Goal: Task Accomplishment & Management: Use online tool/utility

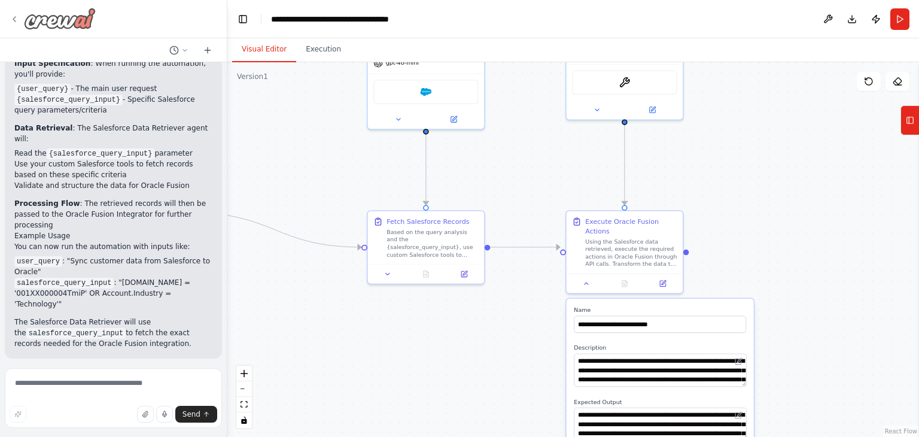
click at [12, 14] on icon at bounding box center [15, 19] width 10 height 10
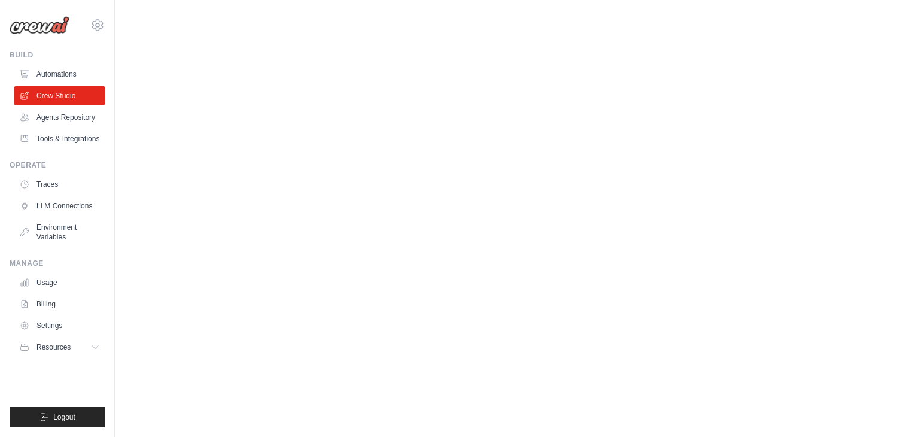
click at [17, 19] on img at bounding box center [40, 25] width 60 height 18
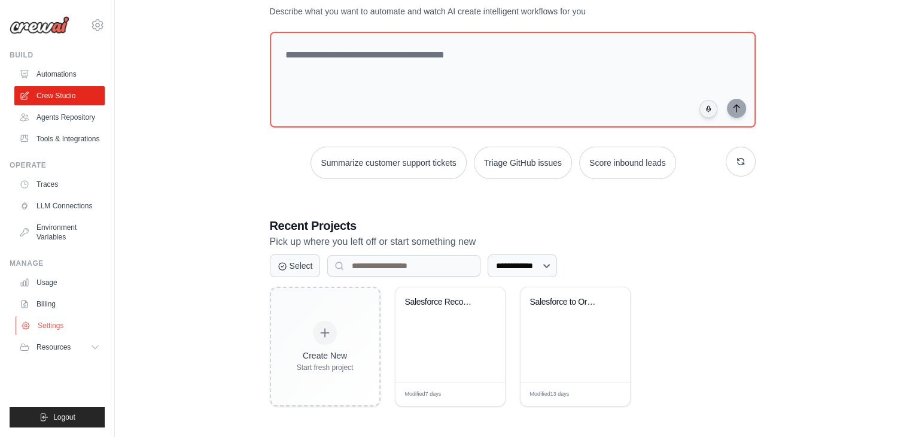
click at [52, 324] on link "Settings" at bounding box center [61, 325] width 90 height 19
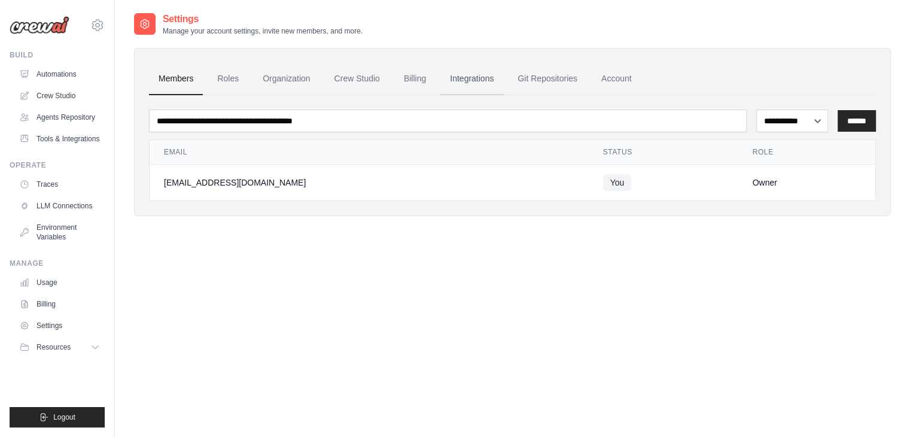
click at [469, 79] on link "Integrations" at bounding box center [471, 79] width 63 height 32
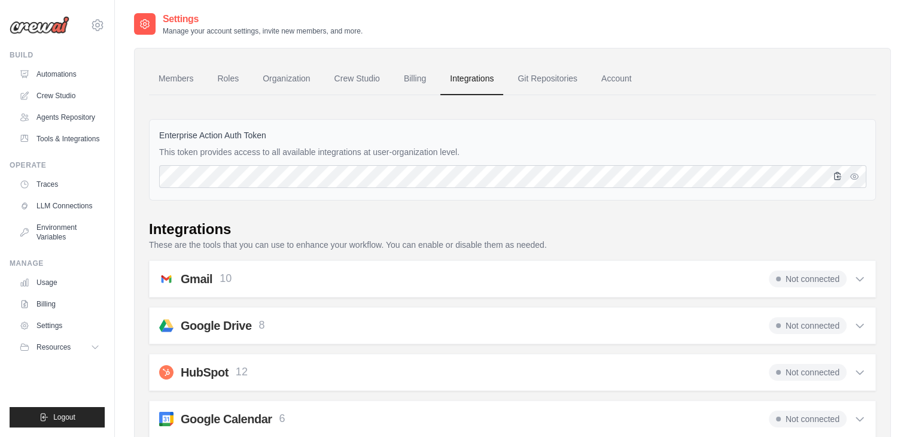
click at [838, 174] on icon "button" at bounding box center [838, 176] width 10 height 10
click at [66, 138] on link "Tools & Integrations" at bounding box center [61, 138] width 90 height 19
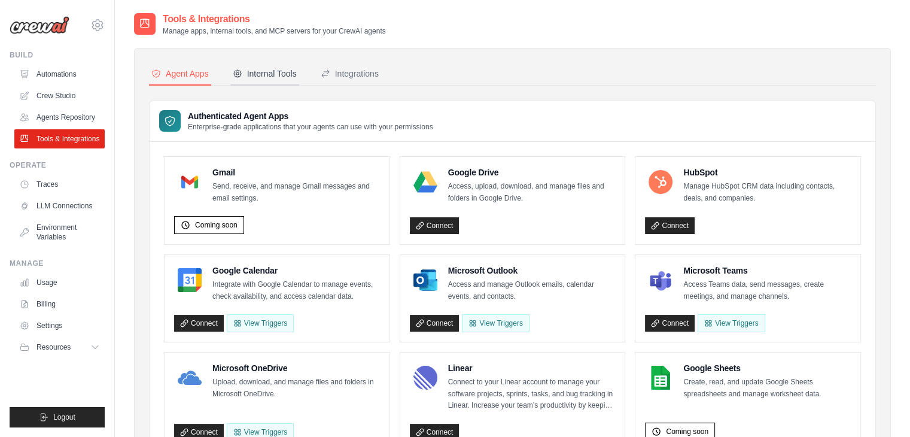
click at [273, 70] on div "Internal Tools" at bounding box center [265, 74] width 64 height 12
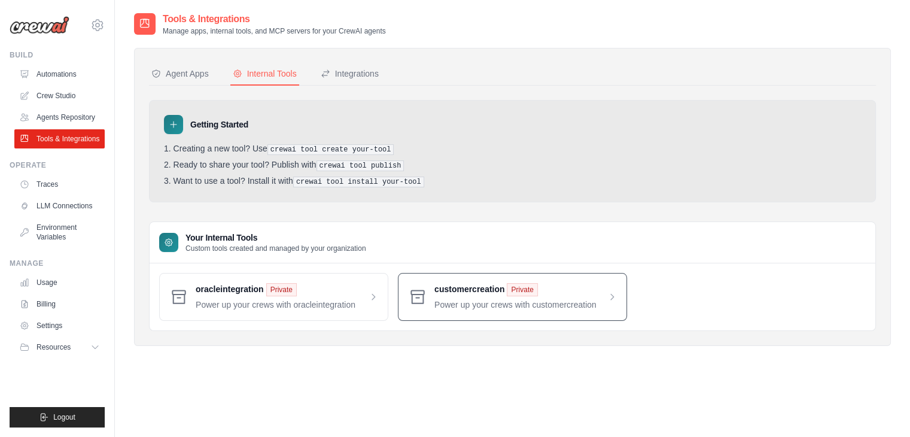
click at [452, 300] on span at bounding box center [526, 297] width 183 height 28
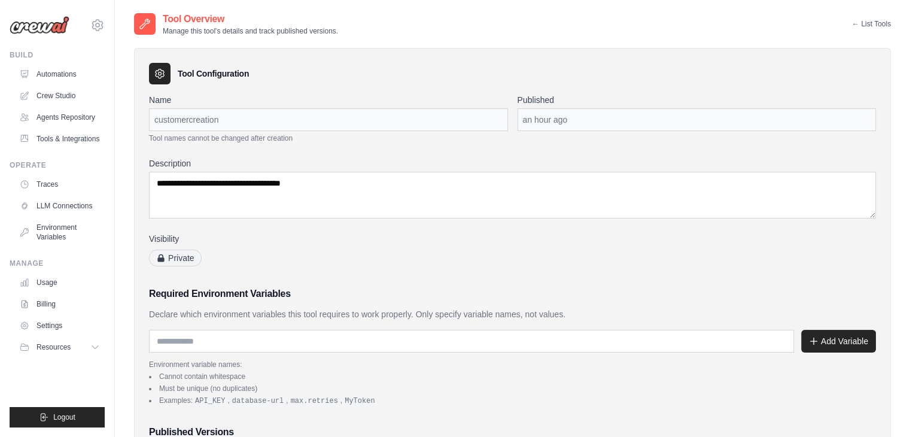
drag, startPoint x: 223, startPoint y: 117, endPoint x: 113, endPoint y: 102, distance: 111.6
click at [113, 102] on body "koteswararao.chinni@winfosolutions.com Settings Build Automations" at bounding box center [455, 341] width 910 height 682
click at [208, 123] on div "customercreation" at bounding box center [328, 119] width 359 height 23
copy div "customercreation"
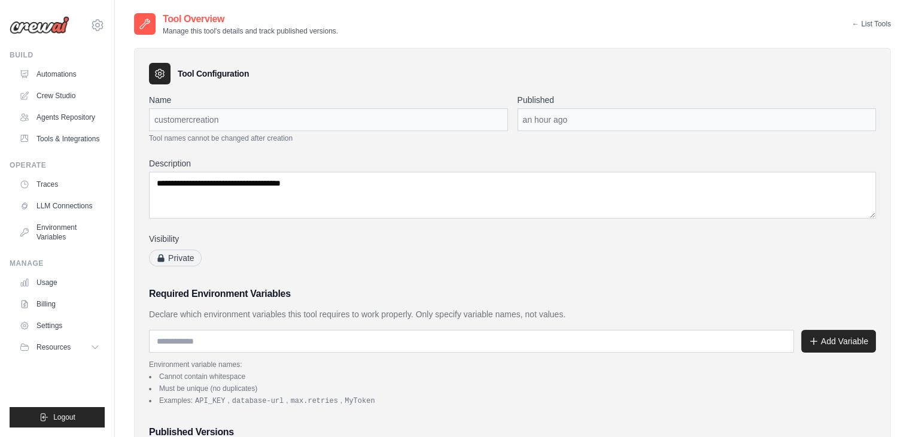
click at [881, 20] on link "← List Tools" at bounding box center [871, 24] width 39 height 10
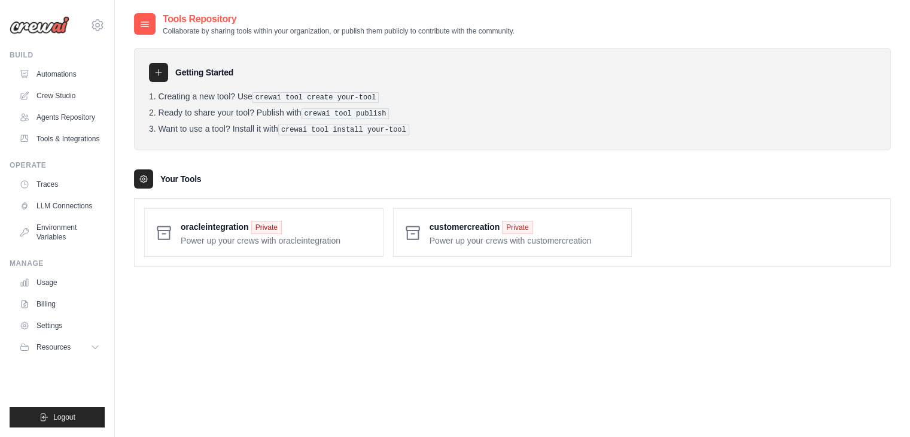
click at [148, 22] on icon at bounding box center [145, 24] width 8 height 5
click at [56, 141] on link "Tools & Integrations" at bounding box center [61, 138] width 90 height 19
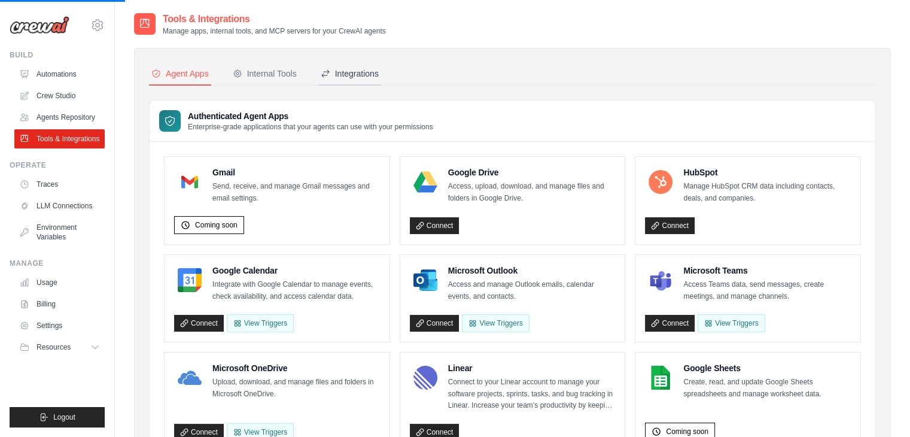
click at [348, 77] on div "Integrations" at bounding box center [350, 74] width 58 height 12
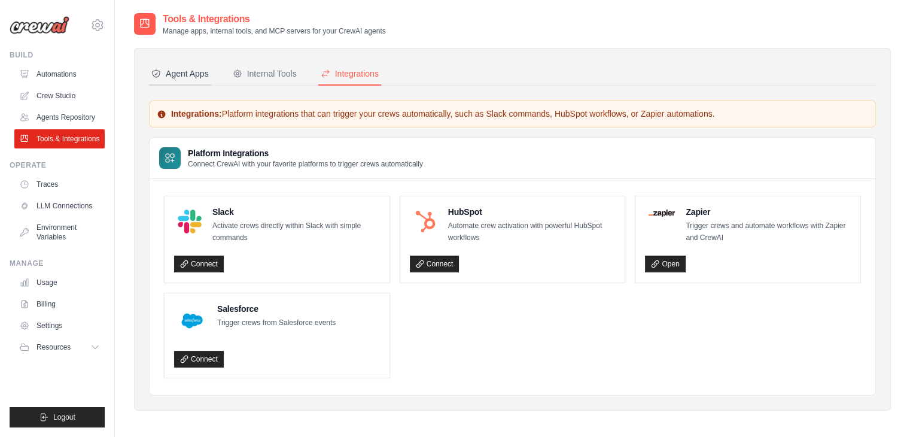
click at [200, 66] on button "Agent Apps" at bounding box center [180, 74] width 62 height 23
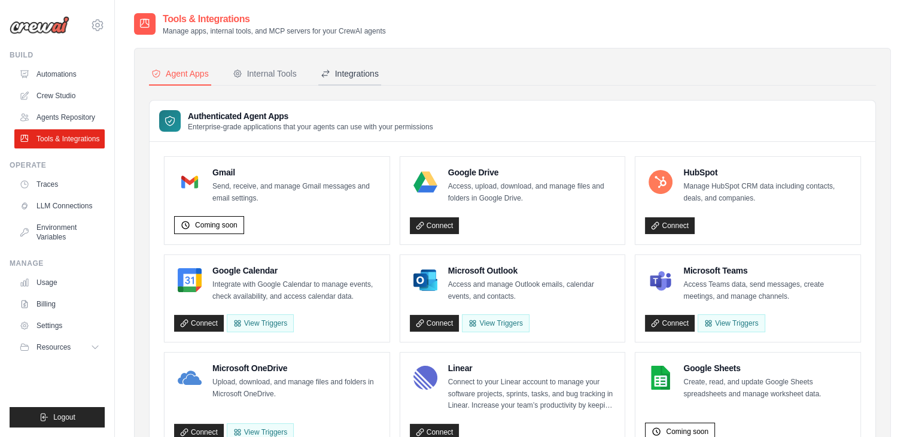
click at [339, 74] on div "Integrations" at bounding box center [350, 74] width 58 height 12
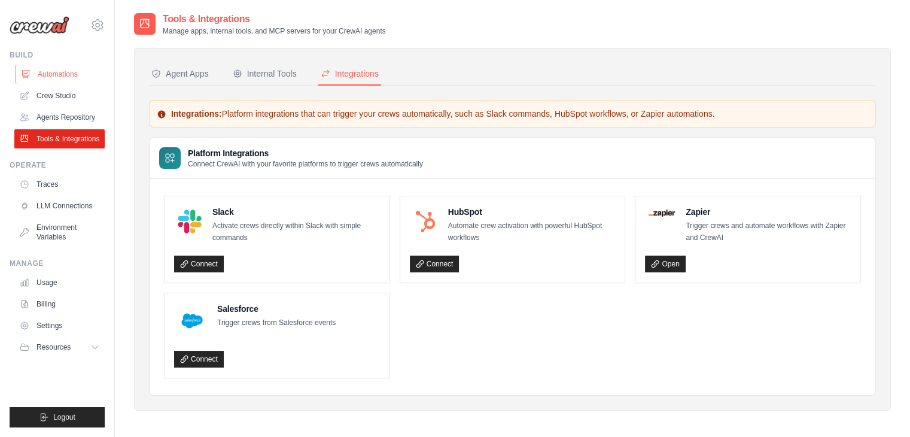
click at [69, 68] on link "Automations" at bounding box center [61, 74] width 90 height 19
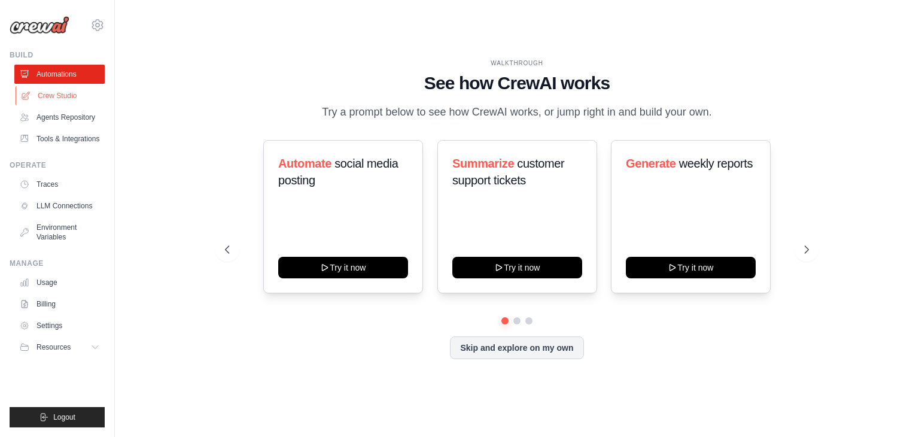
click at [59, 103] on link "Crew Studio" at bounding box center [61, 95] width 90 height 19
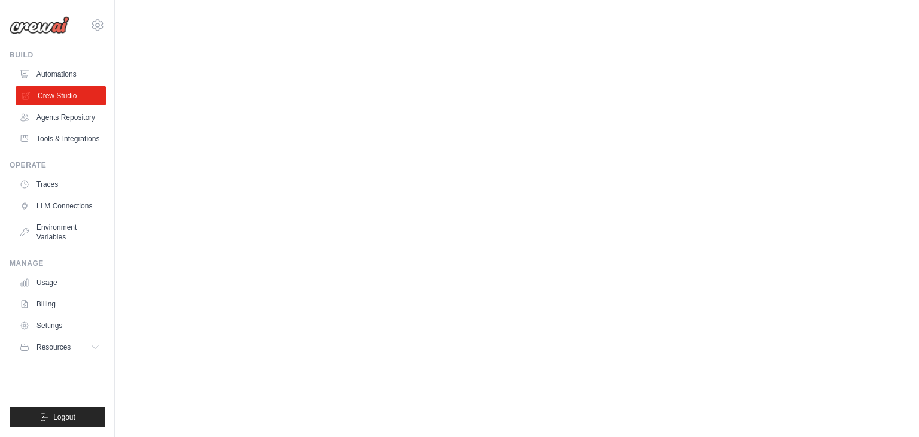
click at [63, 98] on link "Crew Studio" at bounding box center [61, 95] width 90 height 19
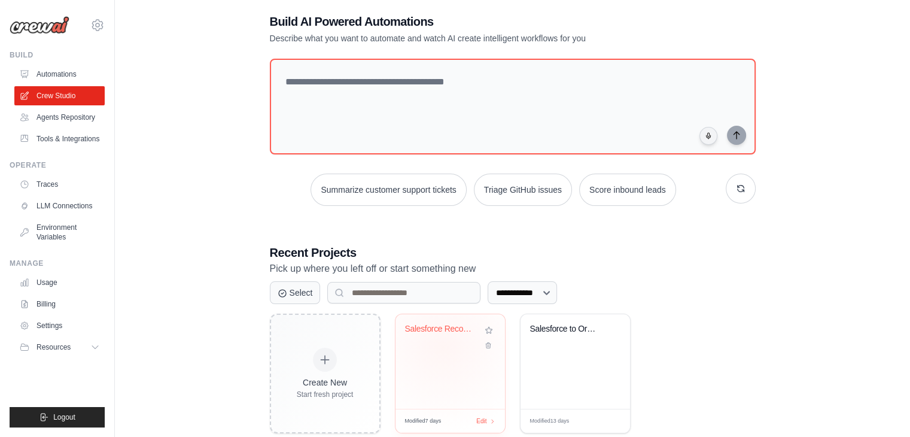
scroll to position [45, 0]
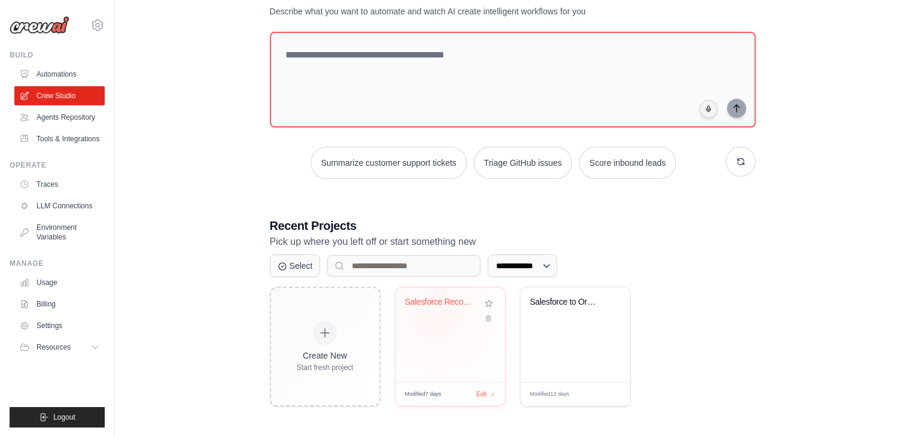
click at [436, 314] on div "Salesforce Records Retriever" at bounding box center [450, 311] width 90 height 28
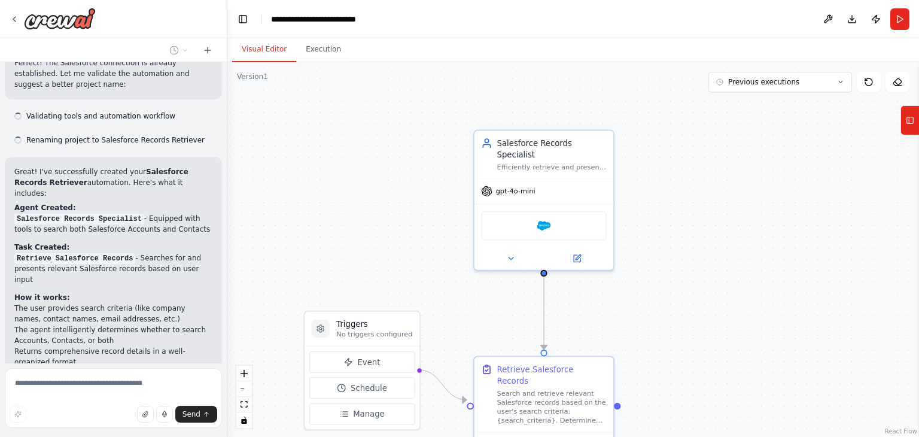
scroll to position [637, 0]
drag, startPoint x: 672, startPoint y: 281, endPoint x: 649, endPoint y: 206, distance: 77.4
drag, startPoint x: 649, startPoint y: 206, endPoint x: 598, endPoint y: 117, distance: 103.5
click at [598, 117] on div ".deletable-edge-delete-btn { width: 20px; height: 20px; border: 0px solid #ffff…" at bounding box center [573, 249] width 692 height 375
click at [901, 18] on button "Run" at bounding box center [900, 19] width 19 height 22
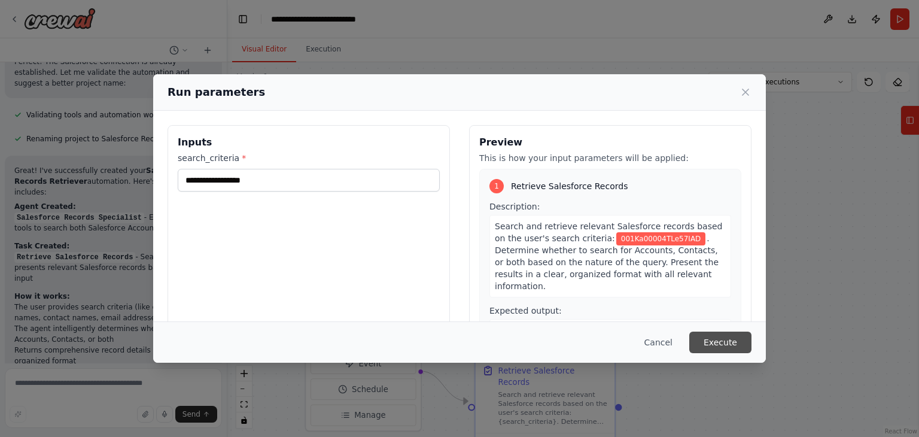
click at [721, 343] on button "Execute" at bounding box center [720, 343] width 62 height 22
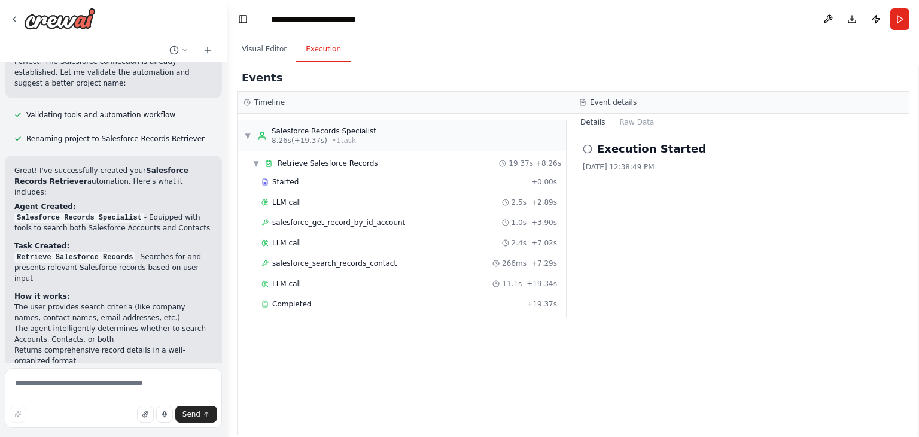
click at [284, 311] on div "Started + 0.00s LLM call 2.5s + 2.89s salesforce_get_record_by_id_account 1.0s …" at bounding box center [407, 244] width 318 height 142
click at [282, 299] on span "Completed" at bounding box center [291, 304] width 39 height 10
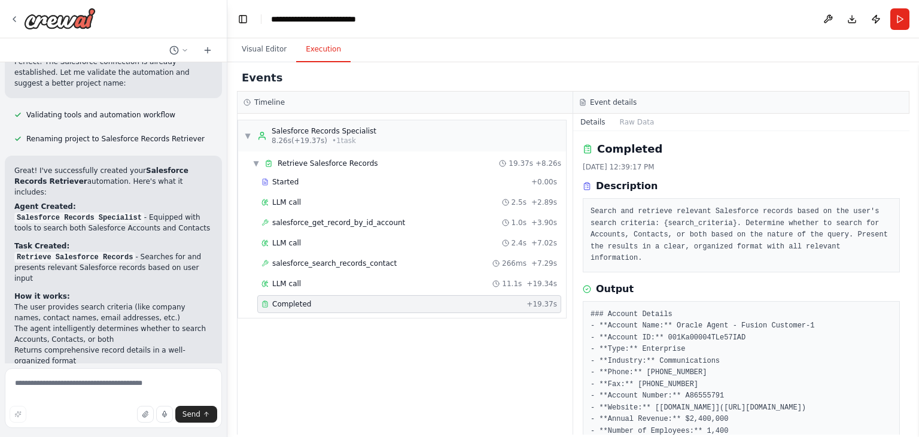
scroll to position [733, 0]
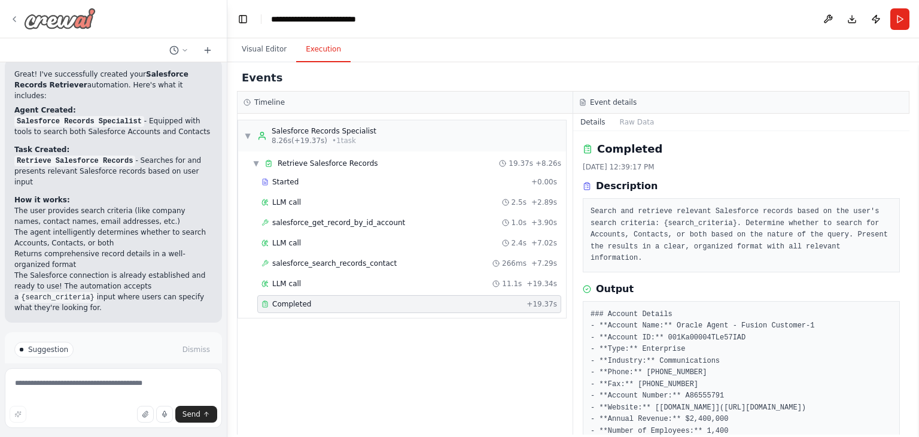
click at [15, 16] on icon at bounding box center [15, 19] width 10 height 10
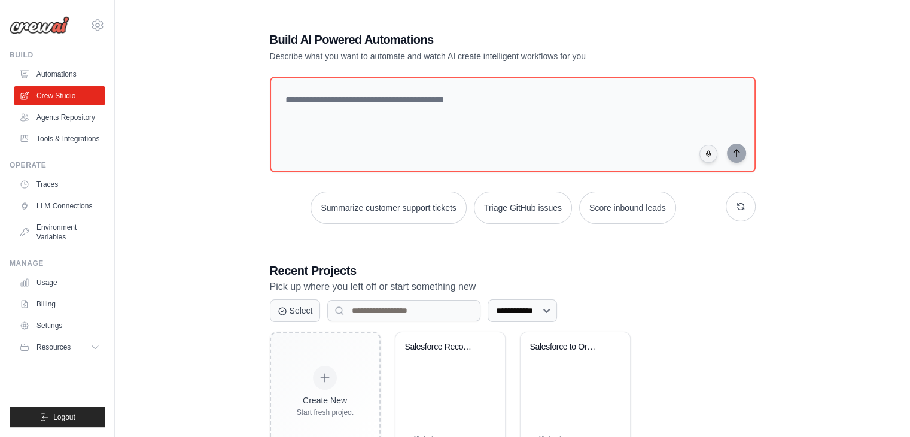
scroll to position [45, 0]
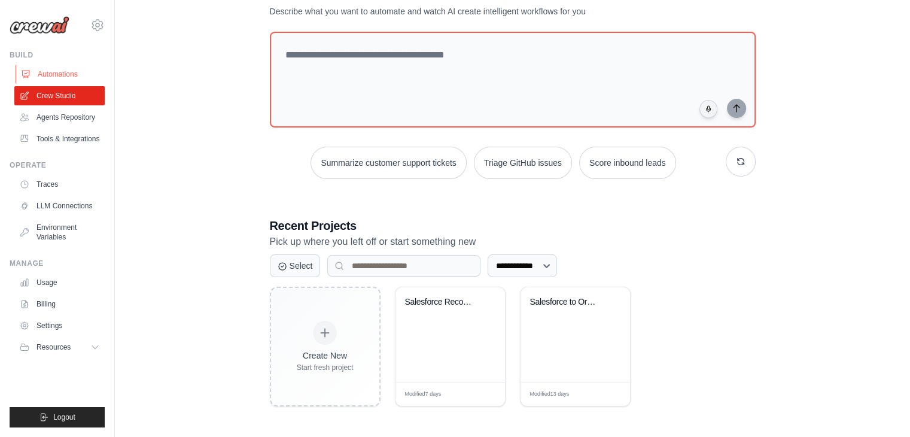
click at [65, 74] on link "Automations" at bounding box center [61, 74] width 90 height 19
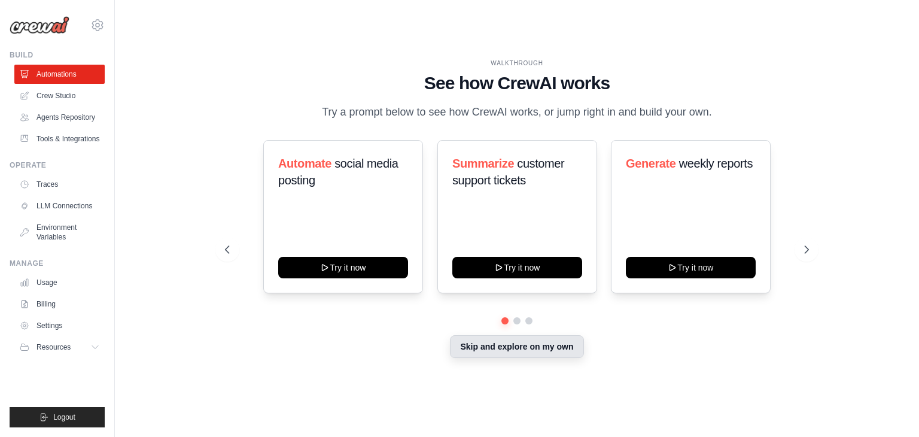
click at [487, 350] on button "Skip and explore on my own" at bounding box center [516, 346] width 133 height 23
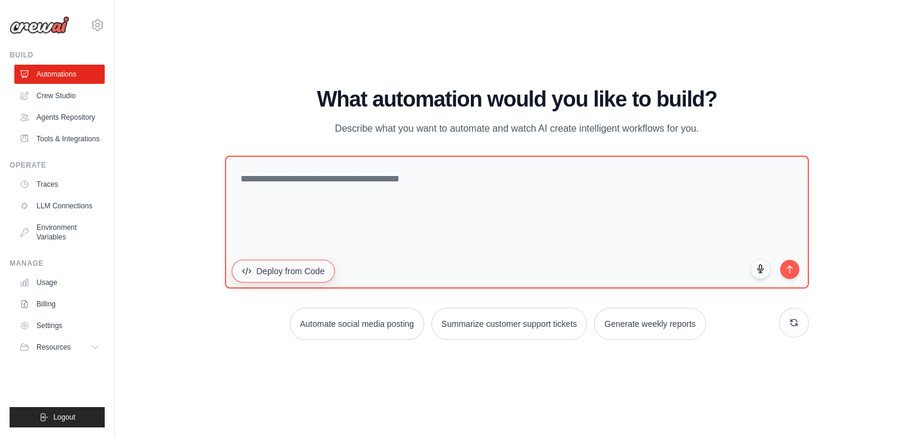
click at [289, 274] on button "Deploy from Code" at bounding box center [284, 271] width 104 height 23
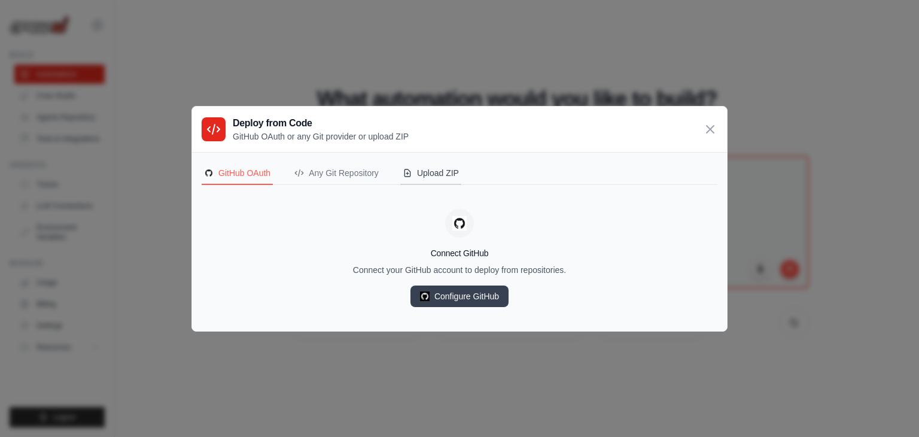
click at [430, 172] on div "Upload ZIP" at bounding box center [431, 173] width 56 height 12
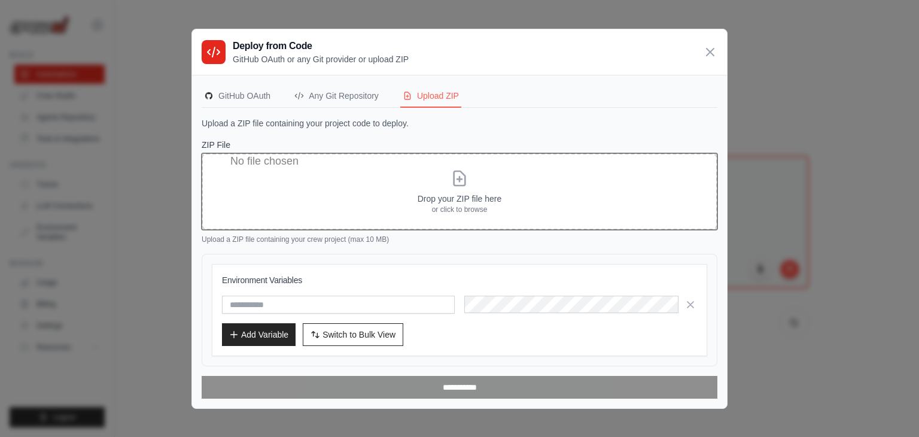
click at [475, 181] on input "ZIP File" at bounding box center [460, 191] width 516 height 77
type input "**********"
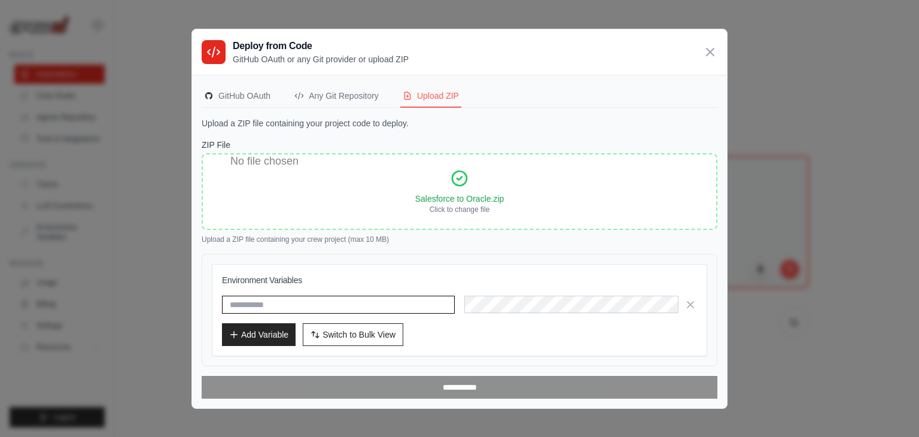
click at [333, 301] on input "text" at bounding box center [338, 305] width 233 height 18
click at [522, 244] on p "Upload a ZIP file containing your crew project (max 10 MB)" at bounding box center [460, 240] width 516 height 10
click at [266, 338] on button "Add Variable" at bounding box center [259, 334] width 74 height 23
click at [710, 54] on icon at bounding box center [710, 51] width 14 height 14
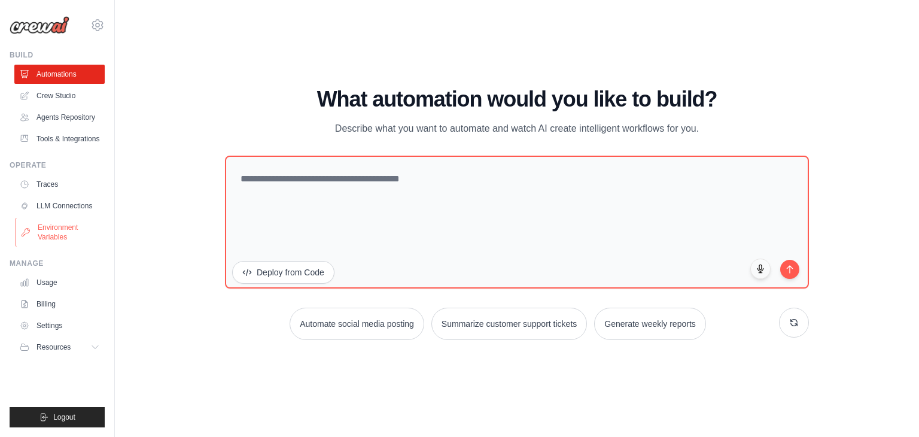
click at [77, 220] on link "Environment Variables" at bounding box center [61, 232] width 90 height 29
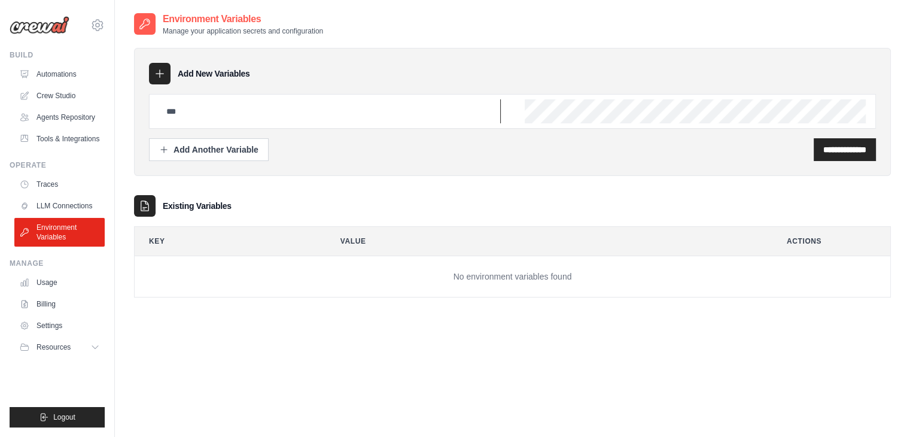
click at [256, 115] on input "text" at bounding box center [330, 111] width 342 height 24
click at [284, 117] on input "***" at bounding box center [330, 111] width 342 height 24
click at [265, 118] on input "***" at bounding box center [330, 111] width 342 height 24
type input "**********"
click at [828, 151] on input "**********" at bounding box center [845, 150] width 43 height 12
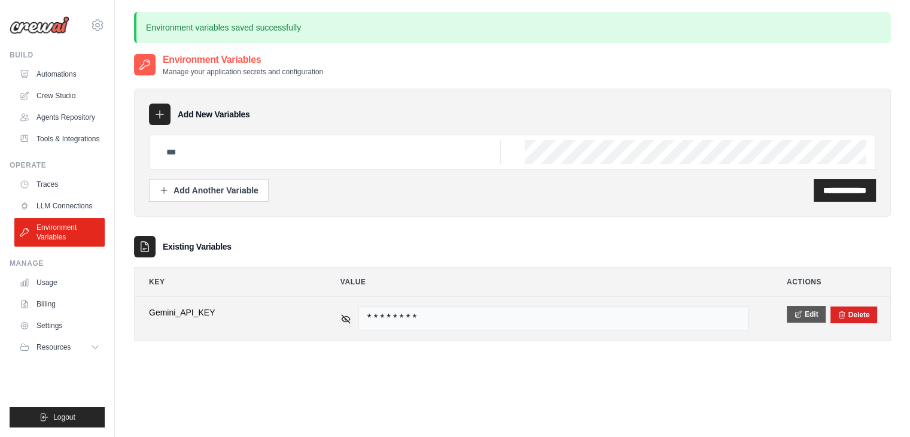
click at [803, 319] on button "Edit" at bounding box center [806, 314] width 39 height 17
click at [798, 309] on button "Save" at bounding box center [802, 314] width 31 height 17
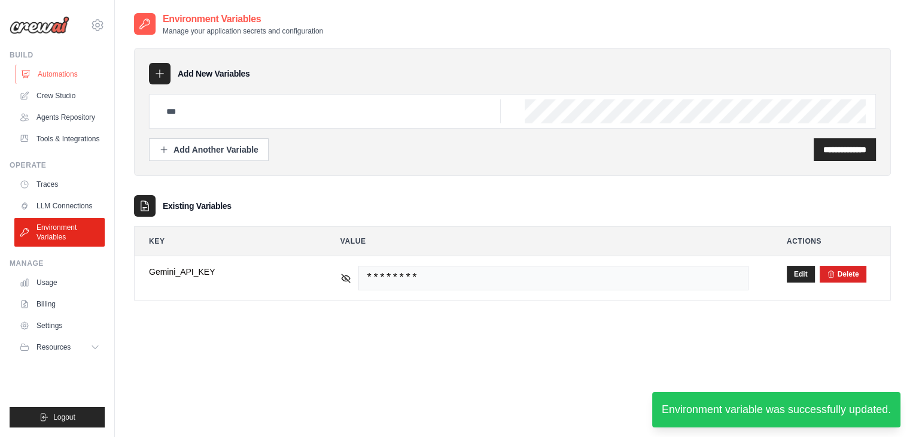
click at [75, 75] on link "Automations" at bounding box center [61, 74] width 90 height 19
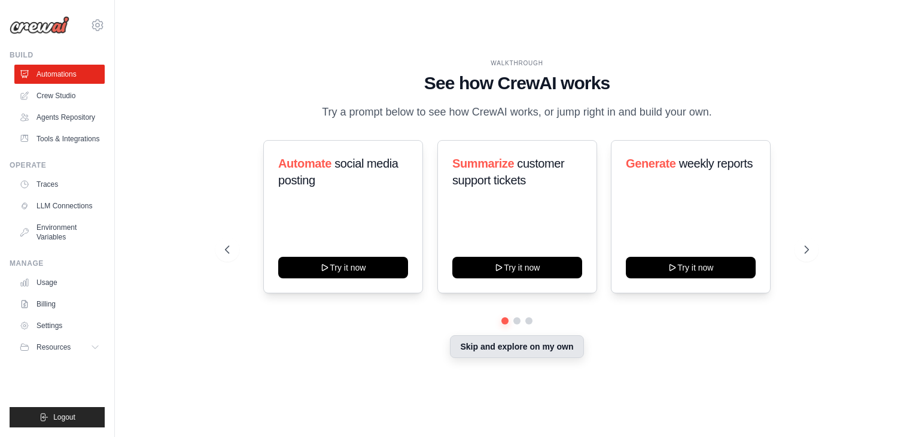
click at [558, 348] on button "Skip and explore on my own" at bounding box center [516, 346] width 133 height 23
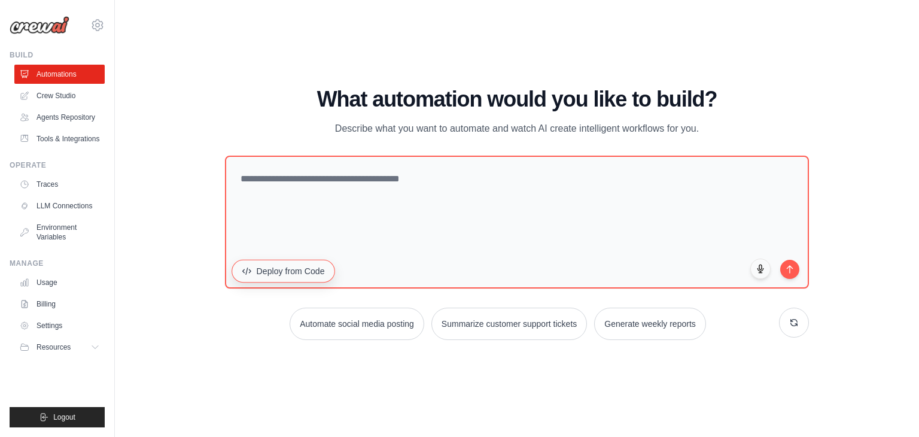
click at [305, 278] on button "Deploy from Code" at bounding box center [284, 271] width 104 height 23
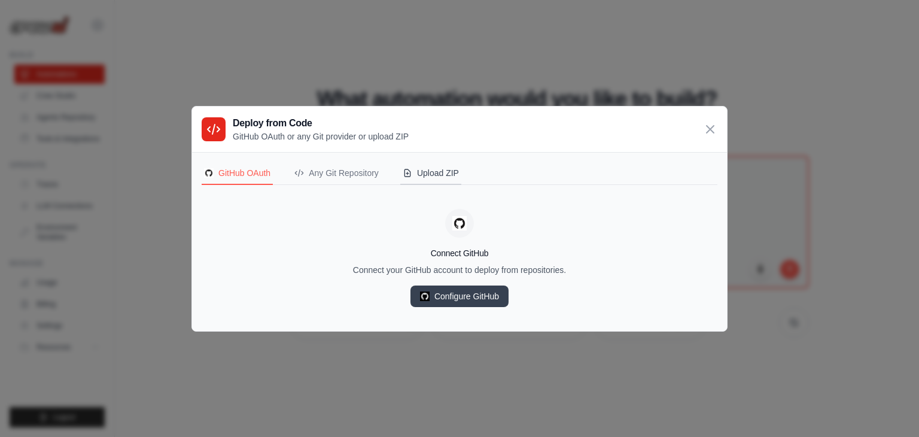
click at [426, 161] on div "GitHub OAuth Any Git Repository Upload ZIP Connect GitHub Connect your GitHub a…" at bounding box center [459, 241] width 535 height 179
click at [427, 168] on div "Upload ZIP" at bounding box center [431, 173] width 56 height 12
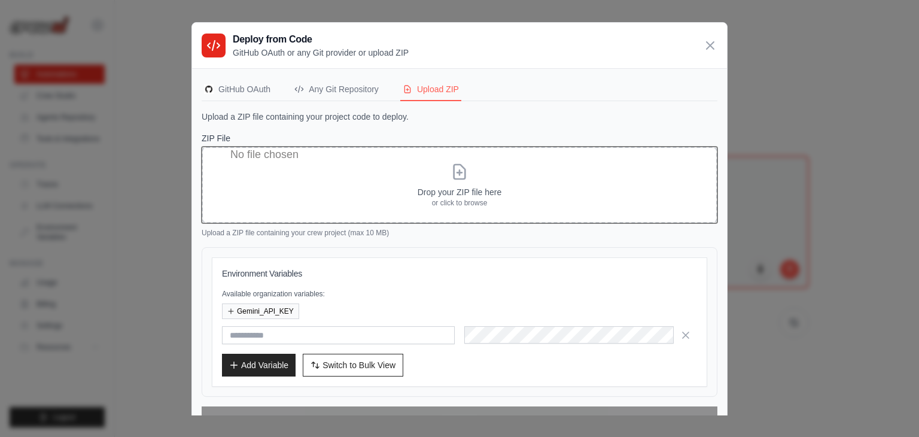
click at [373, 208] on input "ZIP File" at bounding box center [460, 185] width 516 height 77
type input "**********"
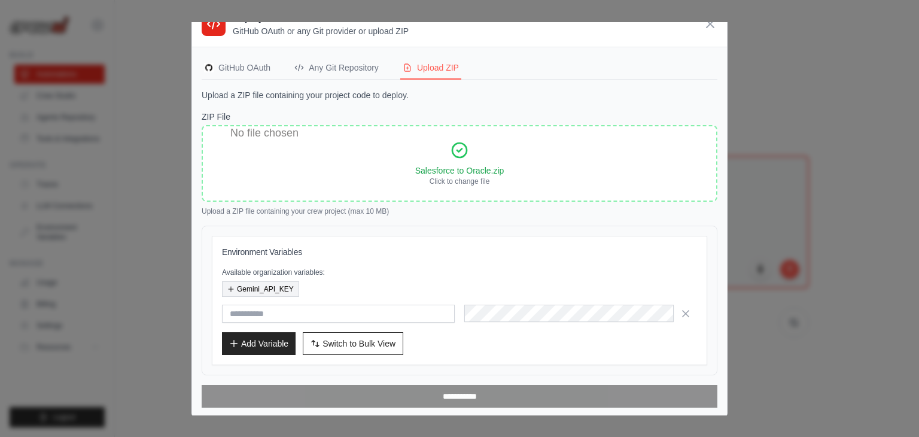
click at [250, 286] on button "Gemini_API_KEY" at bounding box center [260, 289] width 77 height 16
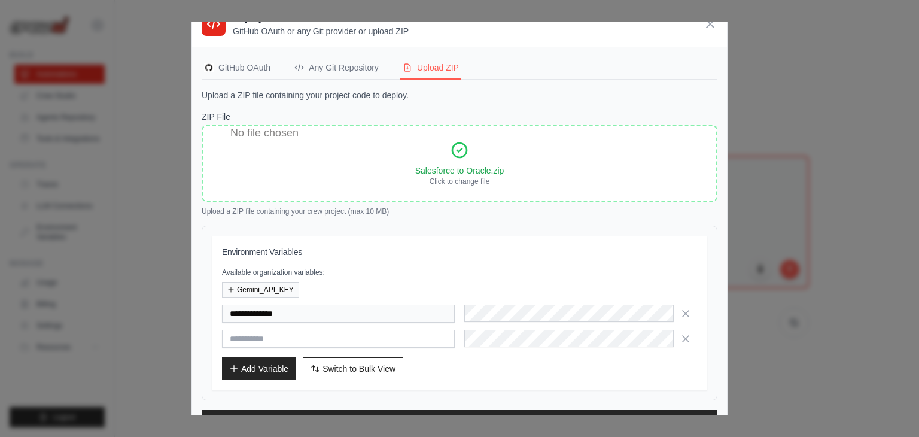
scroll to position [47, 0]
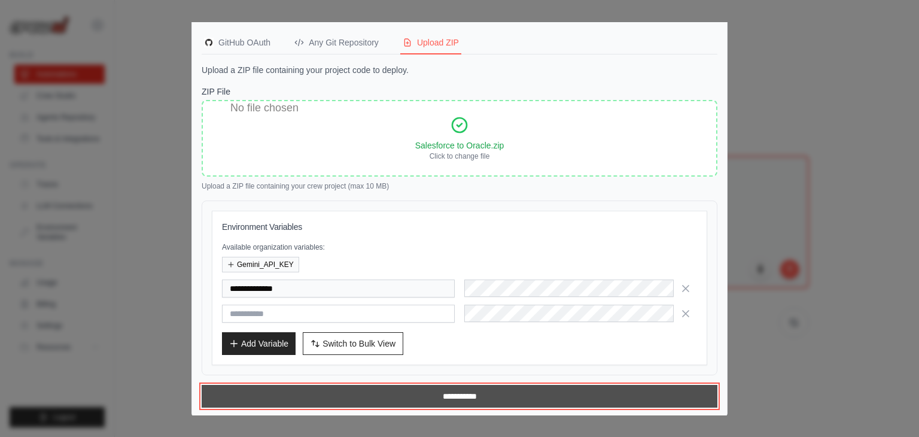
click at [427, 391] on input "**********" at bounding box center [460, 396] width 516 height 23
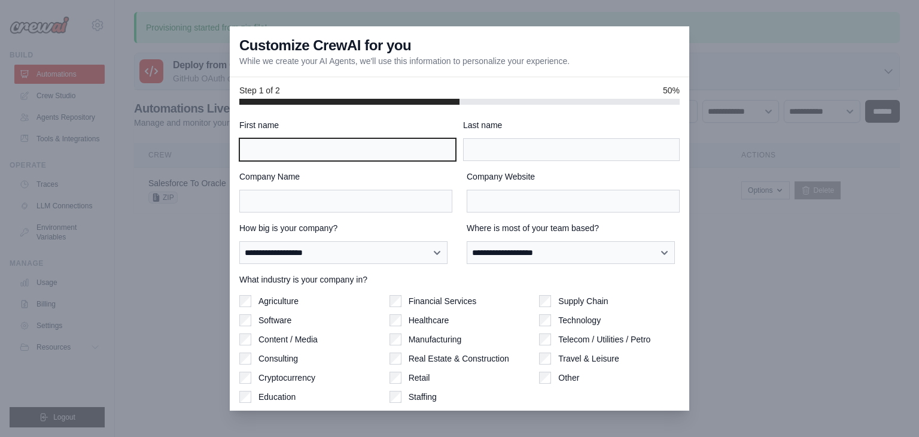
click at [341, 153] on input "First name" at bounding box center [347, 149] width 217 height 23
type input "**********"
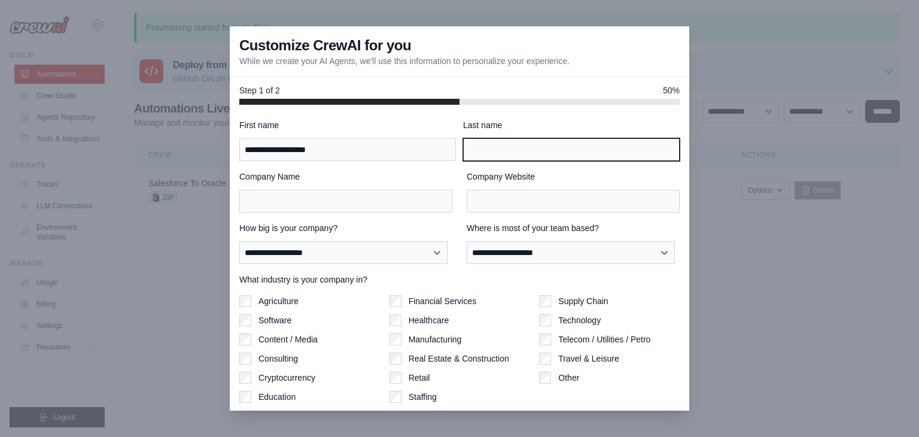
click at [496, 156] on input "Last name" at bounding box center [571, 149] width 217 height 23
type input "******"
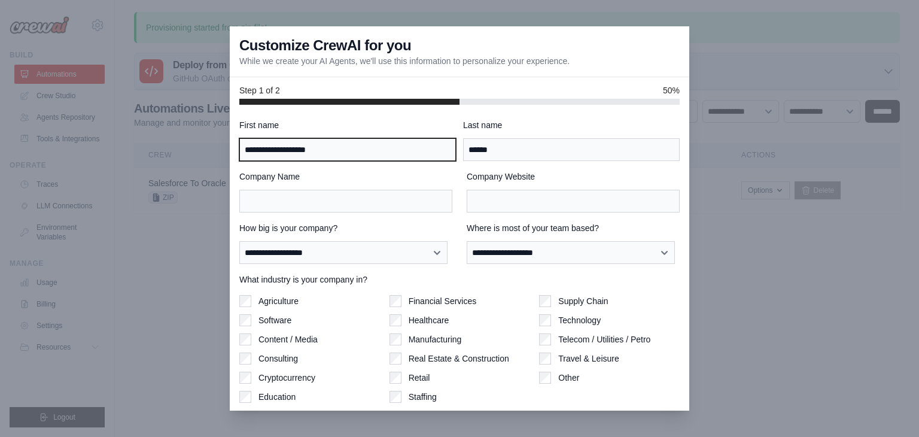
click at [363, 156] on input "**********" at bounding box center [347, 149] width 217 height 23
type input "**********"
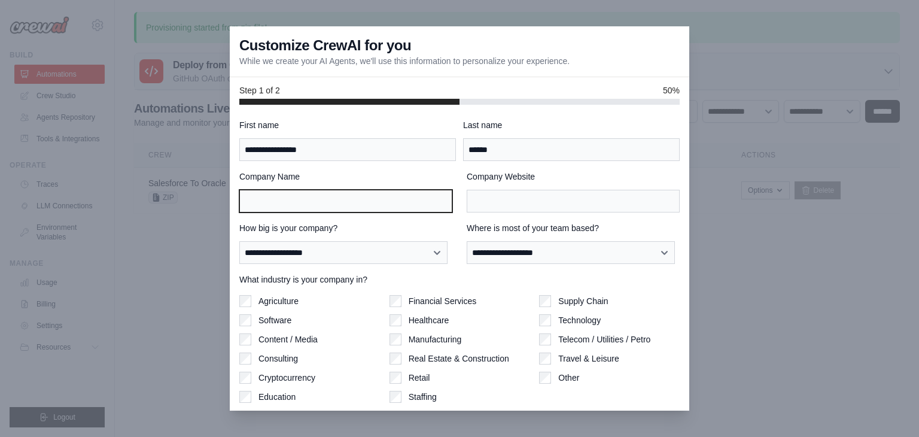
click at [311, 194] on input "Company Name" at bounding box center [345, 201] width 213 height 23
type input "**********"
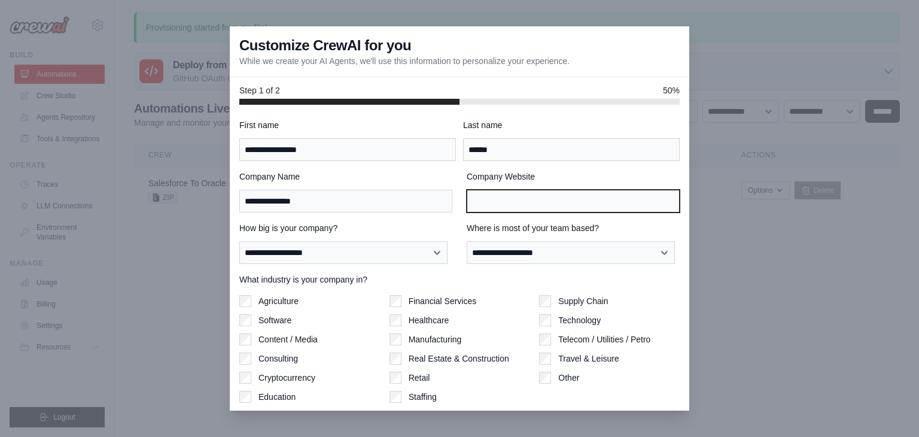
click at [489, 200] on input "Company Website" at bounding box center [573, 201] width 213 height 23
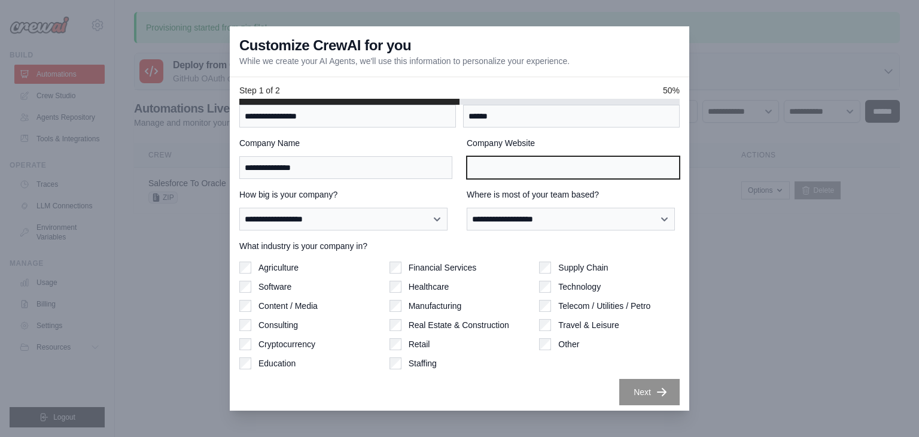
scroll to position [37, 0]
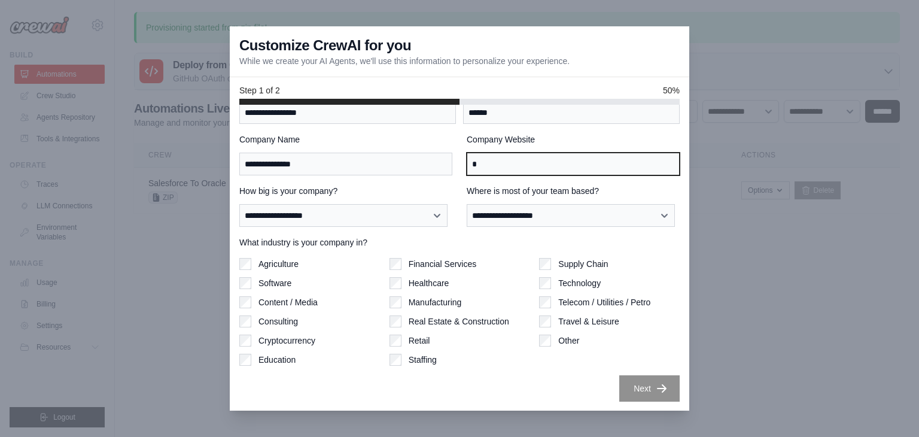
click at [515, 164] on input "*" at bounding box center [573, 164] width 213 height 23
type input "**********"
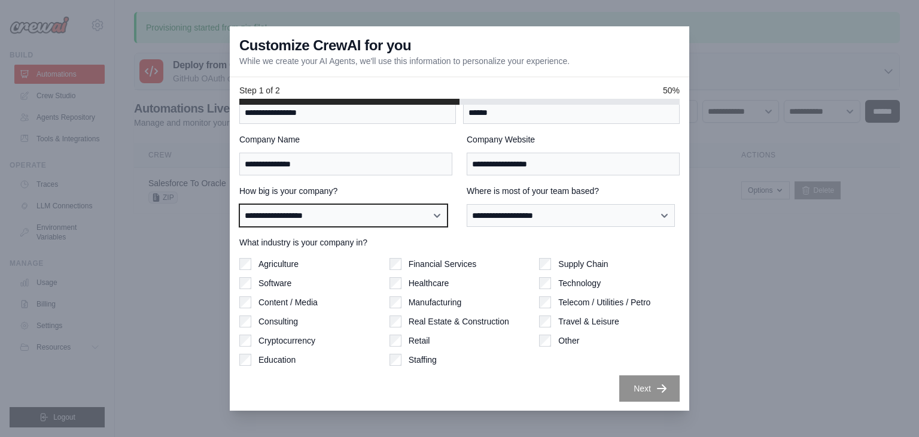
click at [343, 211] on select "**********" at bounding box center [343, 215] width 208 height 23
select select "**********"
click at [239, 204] on select "**********" at bounding box center [343, 215] width 208 height 23
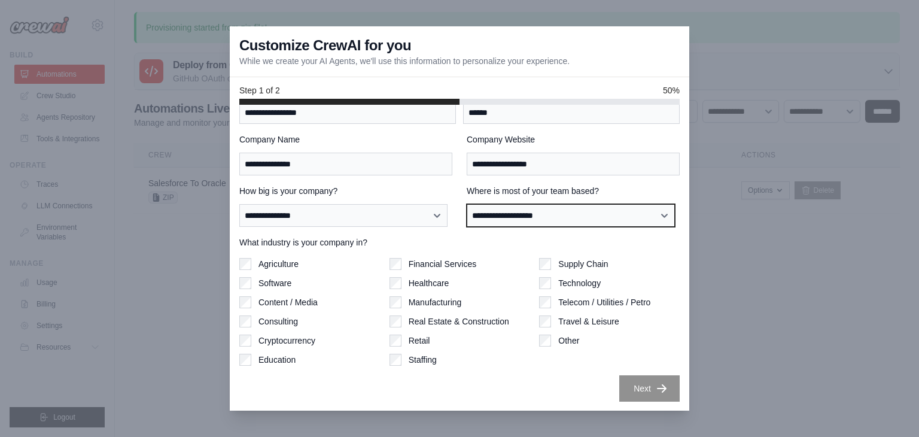
click at [511, 209] on select "**********" at bounding box center [571, 215] width 208 height 23
select select "**********"
click at [467, 204] on select "**********" at bounding box center [571, 215] width 208 height 23
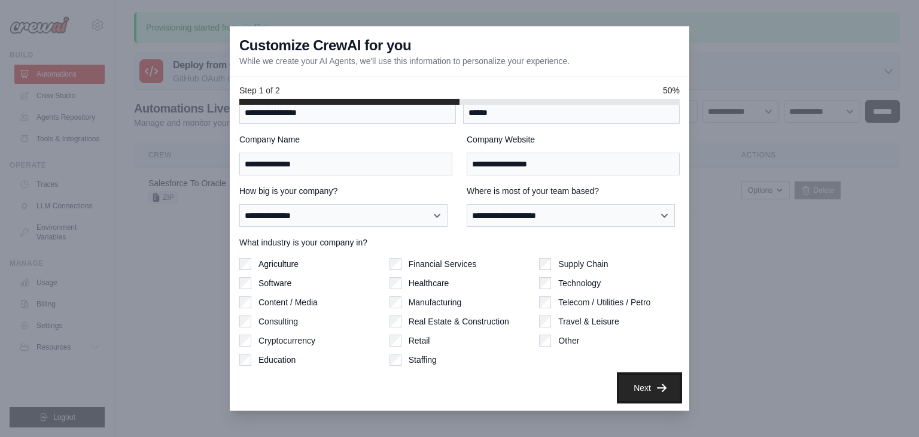
click at [637, 384] on button "Next" at bounding box center [649, 388] width 60 height 26
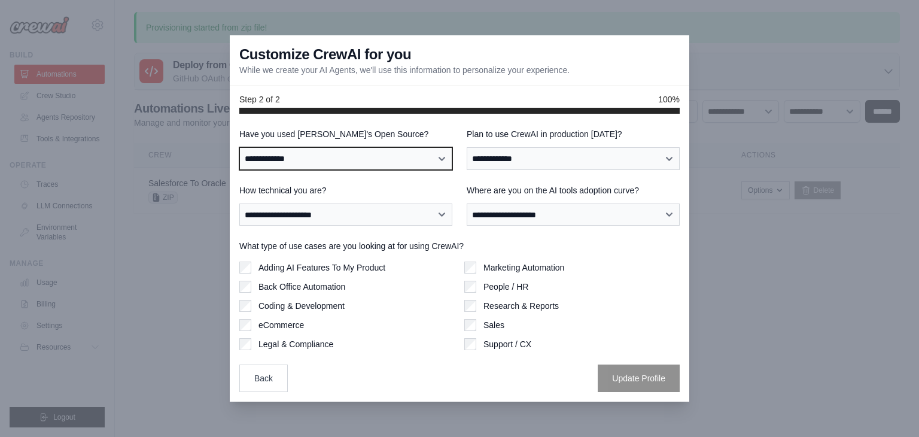
click at [361, 161] on select "**********" at bounding box center [345, 158] width 213 height 23
select select "**********"
click at [239, 147] on select "**********" at bounding box center [345, 158] width 213 height 23
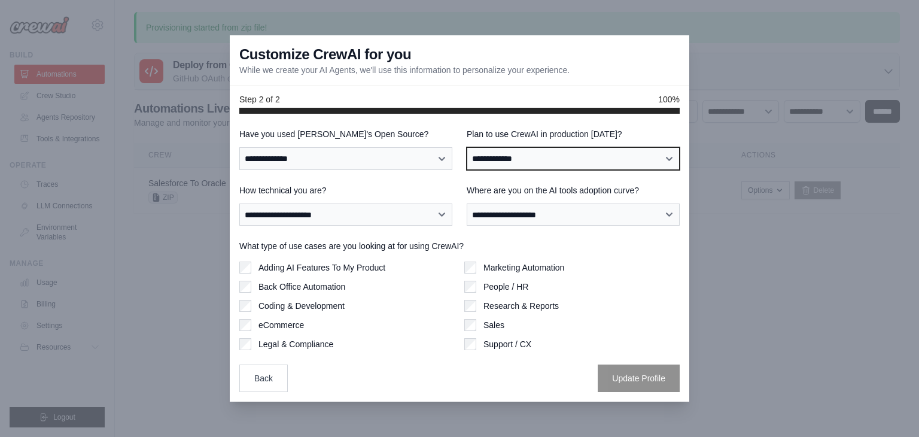
click at [544, 159] on select "**********" at bounding box center [573, 158] width 213 height 23
select select "*****"
click at [467, 147] on select "**********" at bounding box center [573, 158] width 213 height 23
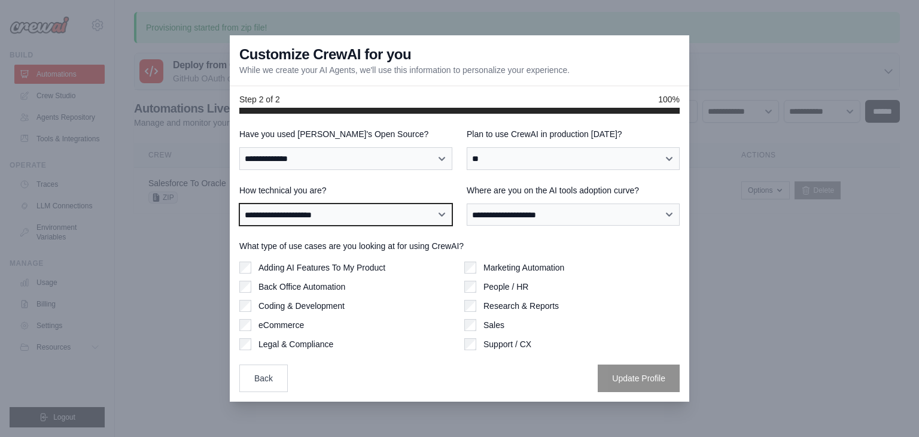
click at [358, 208] on select "**********" at bounding box center [345, 214] width 213 height 23
select select "**********"
click at [239, 203] on select "**********" at bounding box center [345, 214] width 213 height 23
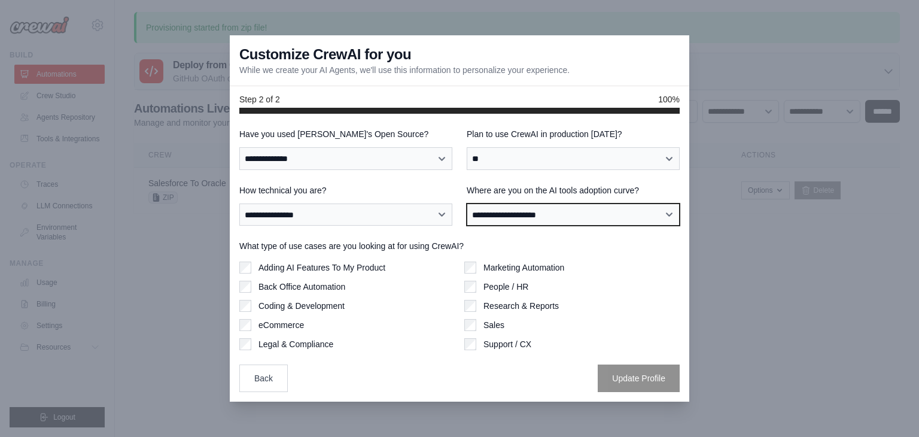
click at [498, 212] on select "**********" at bounding box center [573, 214] width 213 height 23
select select "**********"
click at [467, 203] on select "**********" at bounding box center [573, 214] width 213 height 23
click at [368, 266] on label "Adding AI Features To My Product" at bounding box center [322, 268] width 127 height 12
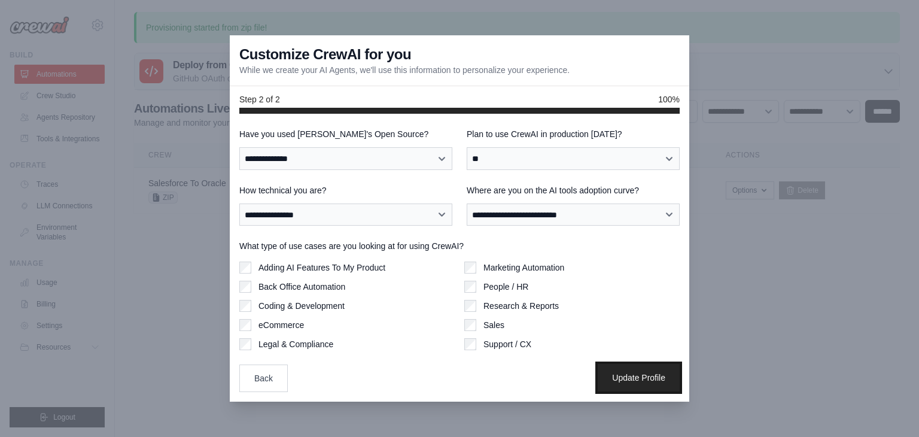
click at [603, 369] on button "Update Profile" at bounding box center [639, 378] width 82 height 28
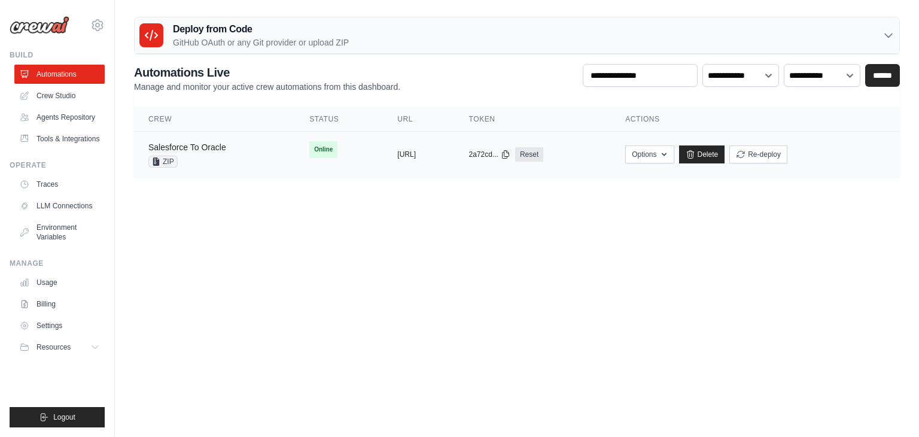
click at [196, 143] on link "Salesforce To Oracle" at bounding box center [187, 147] width 78 height 10
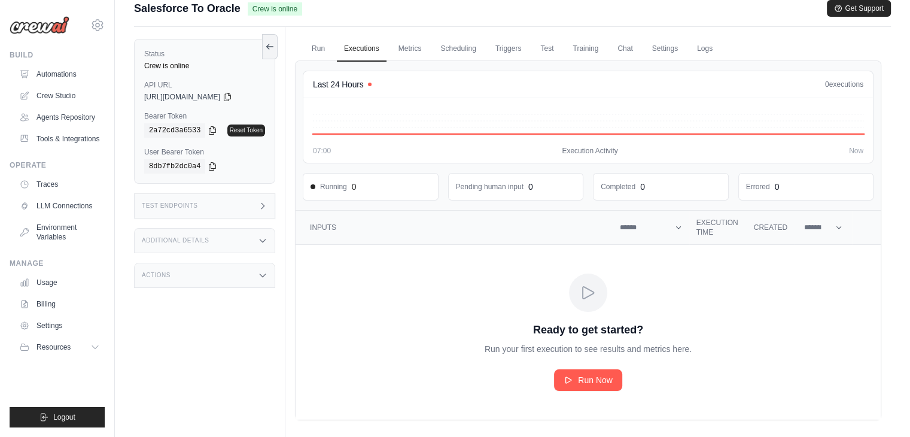
scroll to position [13, 0]
click at [560, 379] on link "Run Now" at bounding box center [588, 379] width 68 height 22
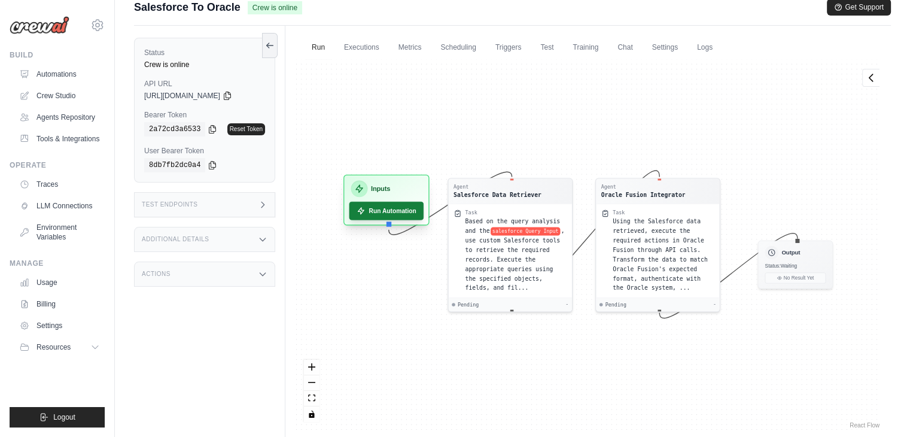
click at [381, 208] on button "Run Automation" at bounding box center [387, 211] width 75 height 19
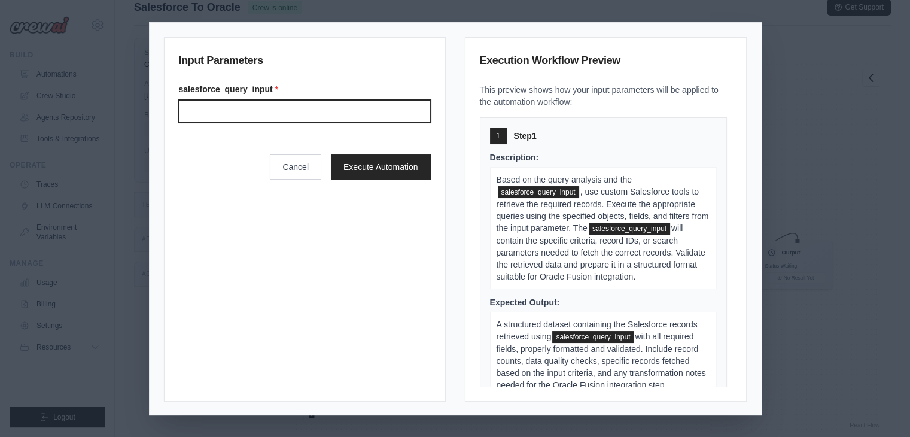
click at [251, 106] on input "Salesforce query input" at bounding box center [305, 111] width 252 height 23
paste input "**********"
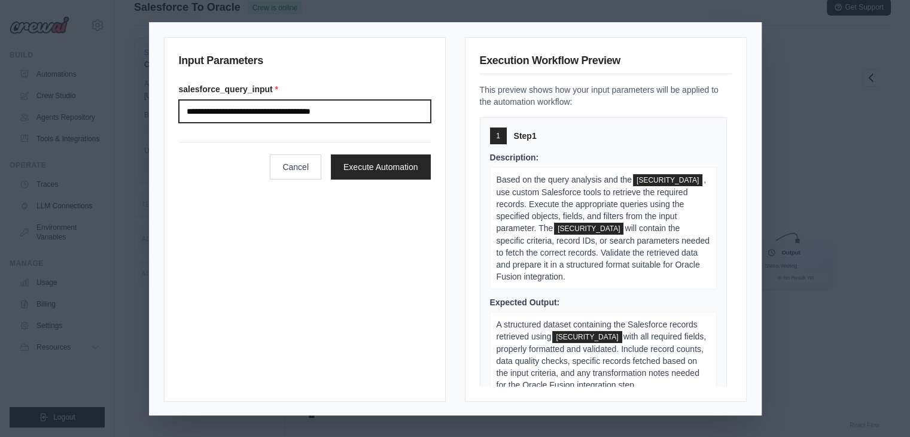
type input "**********"
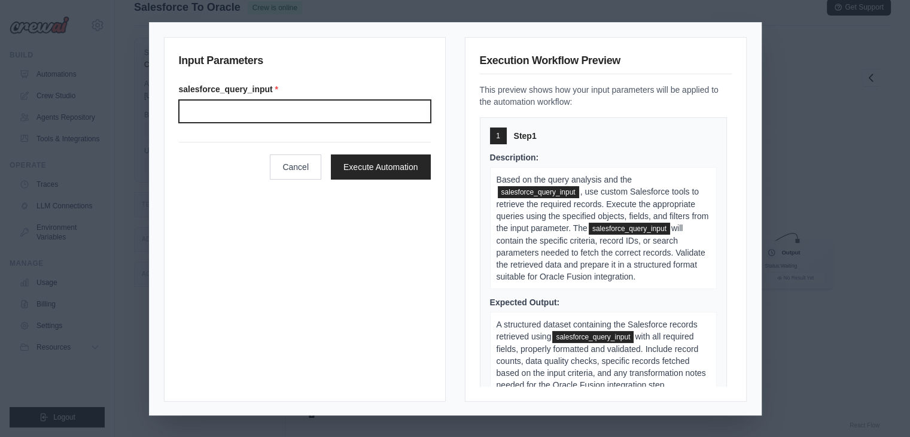
paste input "**********"
type input "**********"
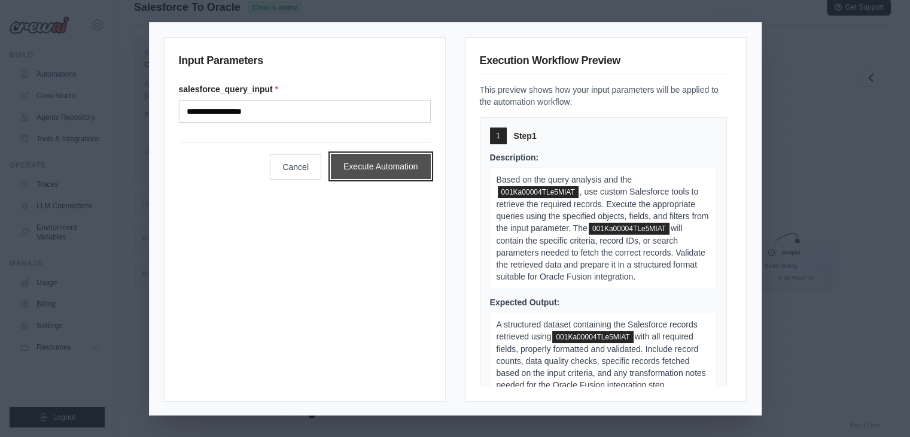
click at [366, 163] on button "Execute Automation" at bounding box center [381, 166] width 100 height 25
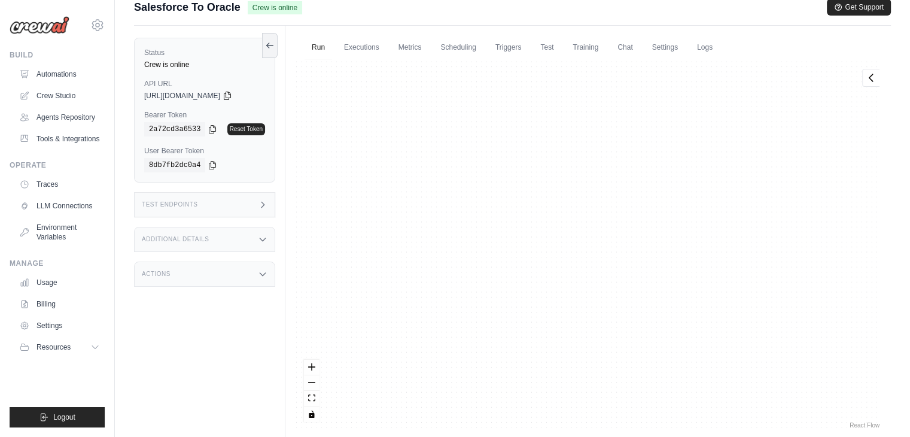
scroll to position [11486, 0]
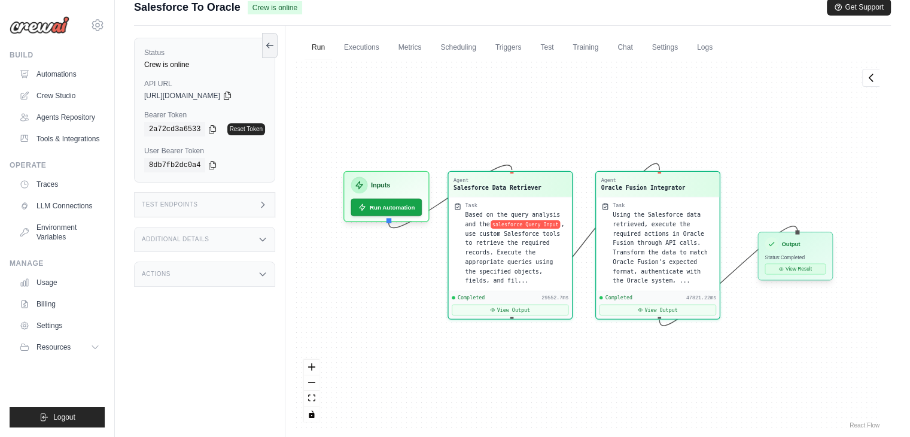
click at [779, 269] on icon at bounding box center [781, 268] width 5 height 5
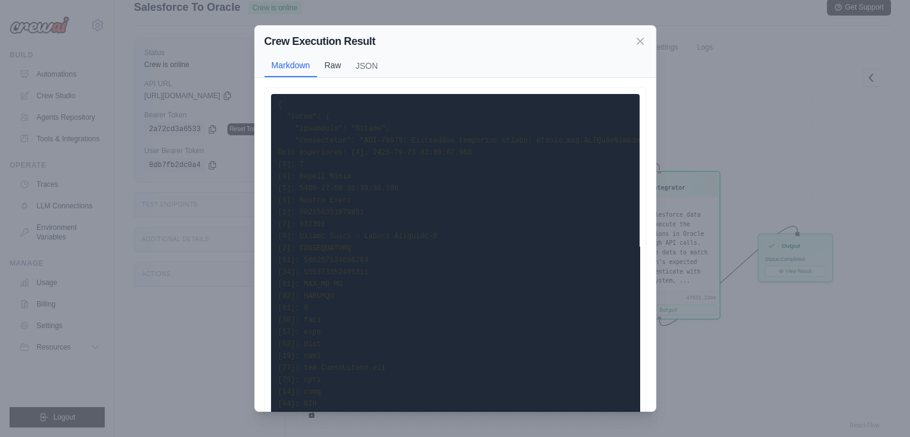
click at [336, 63] on button "Raw" at bounding box center [332, 65] width 31 height 23
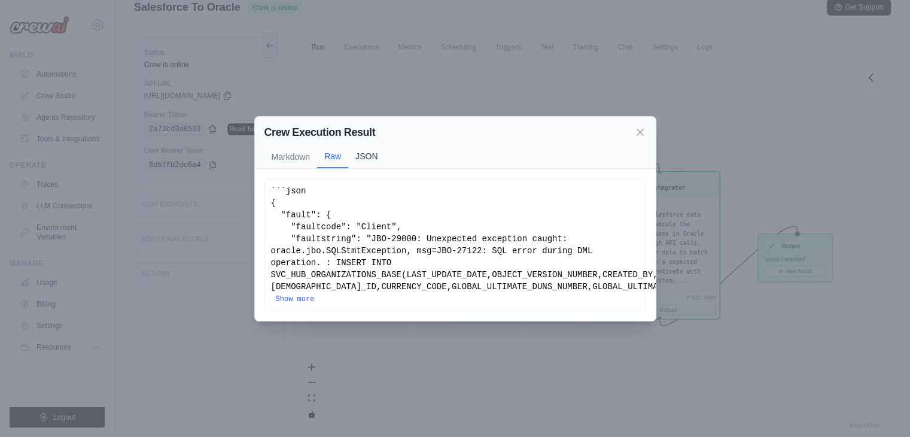
click at [363, 156] on button "JSON" at bounding box center [366, 156] width 37 height 23
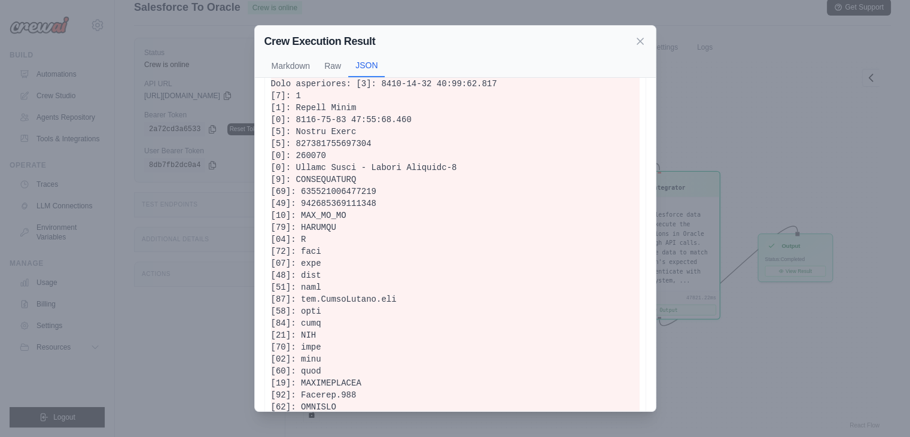
scroll to position [0, 0]
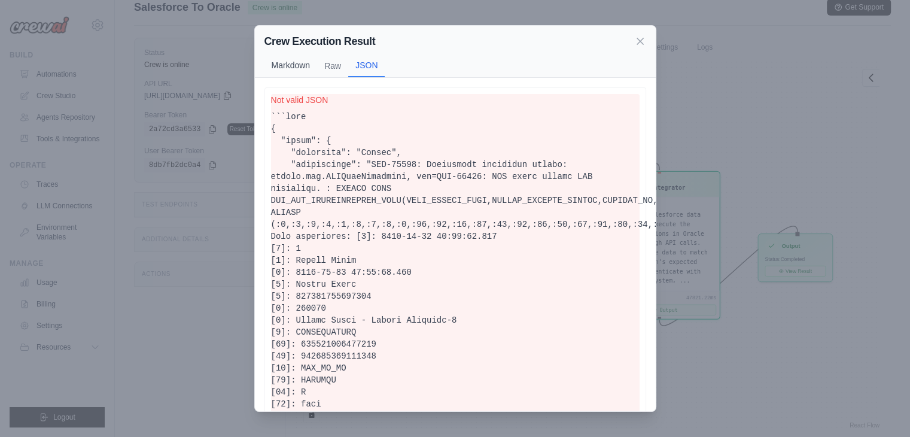
click at [285, 65] on button "Markdown" at bounding box center [291, 65] width 53 height 23
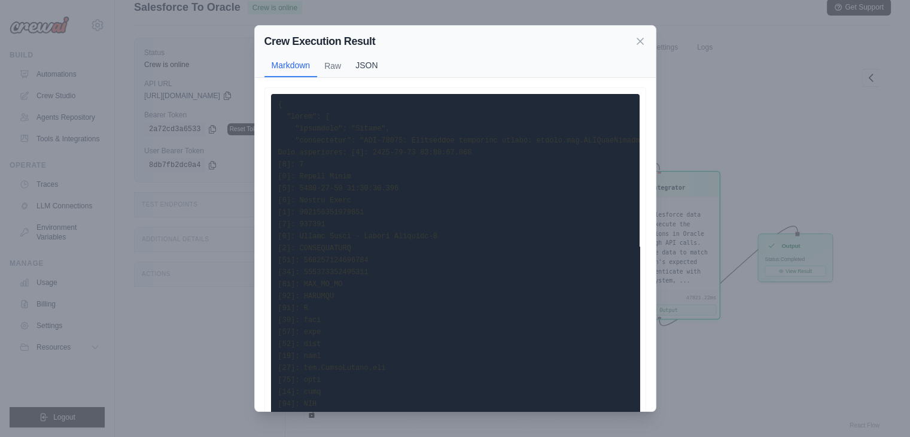
click at [367, 63] on button "JSON" at bounding box center [366, 65] width 37 height 23
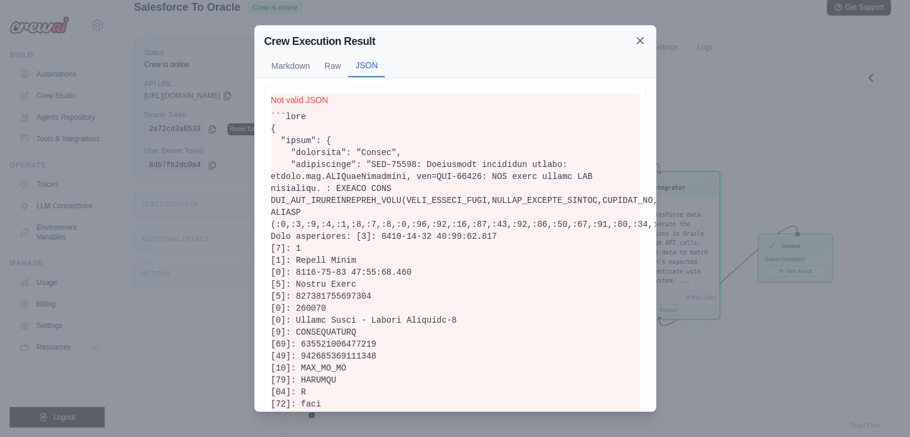
click at [637, 42] on icon at bounding box center [640, 41] width 12 height 12
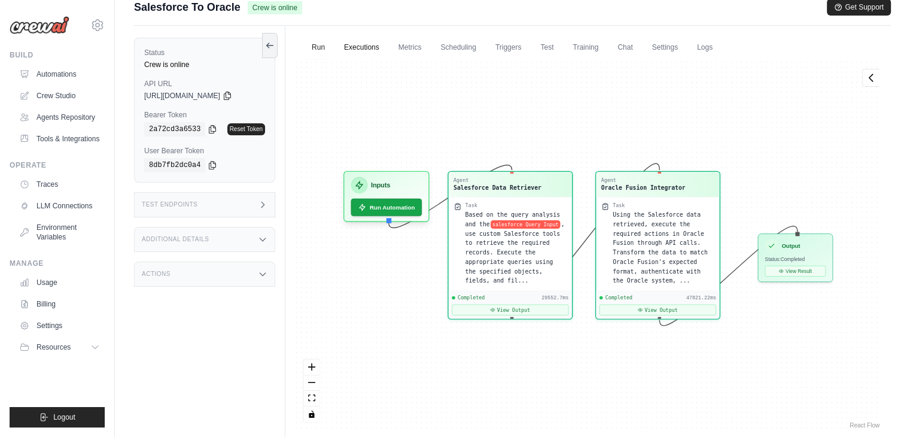
click at [370, 46] on link "Executions" at bounding box center [362, 47] width 50 height 25
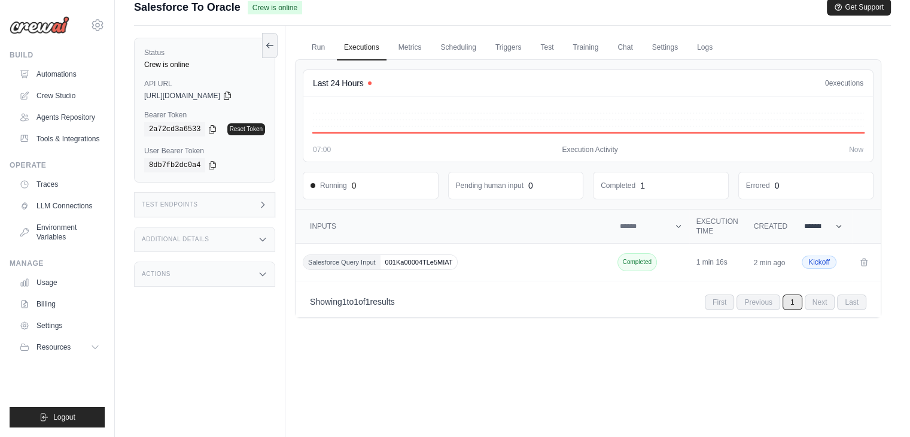
click at [838, 221] on select "******** ******* ***** ****" at bounding box center [823, 226] width 43 height 14
click at [812, 224] on select "******** ******* ***** ****" at bounding box center [823, 226] width 43 height 14
click at [822, 262] on span "Kickoff" at bounding box center [819, 262] width 35 height 13
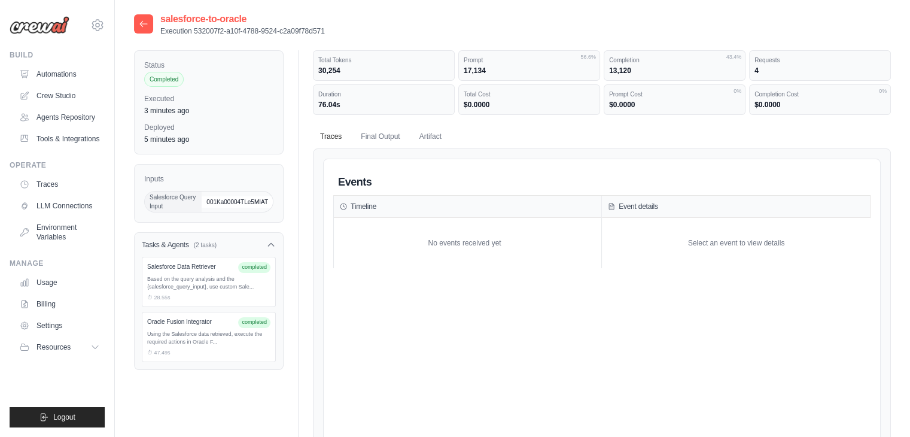
click at [209, 275] on div "Based on the query analysis and the {salesforce_query_input}, use custom Sale..." at bounding box center [208, 283] width 123 height 16
drag, startPoint x: 195, startPoint y: 262, endPoint x: 166, endPoint y: 324, distance: 68.3
click at [166, 324] on div "Salesforce Data Retriever completed Based on the query analysis and the {salesf…" at bounding box center [209, 313] width 148 height 113
click at [166, 324] on div "Oracle Fusion Integrator" at bounding box center [190, 321] width 86 height 9
click at [147, 23] on icon at bounding box center [144, 24] width 10 height 10
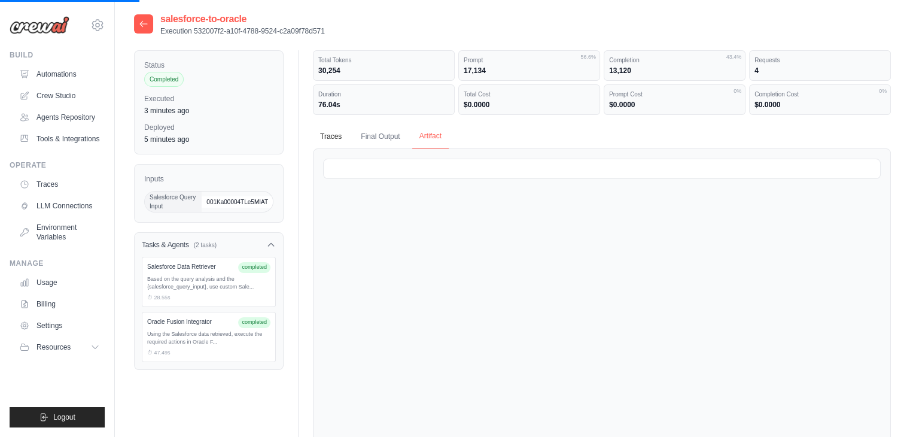
click at [433, 136] on button "Artifact" at bounding box center [430, 136] width 37 height 25
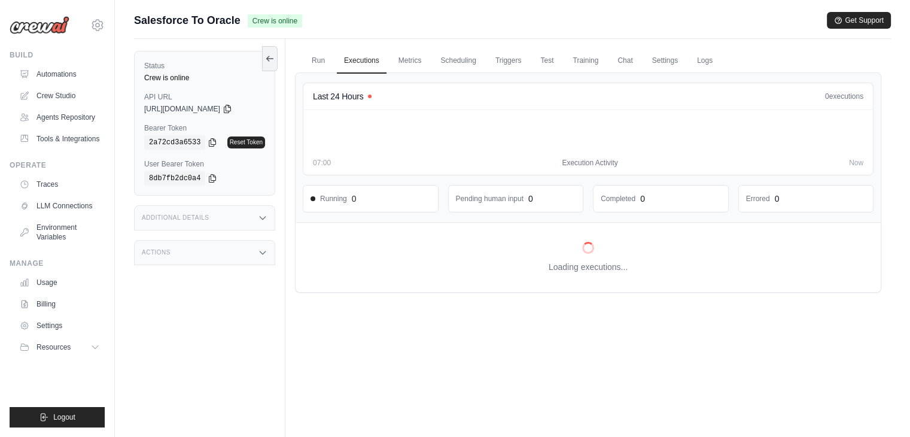
click at [327, 132] on icon at bounding box center [588, 134] width 551 height 34
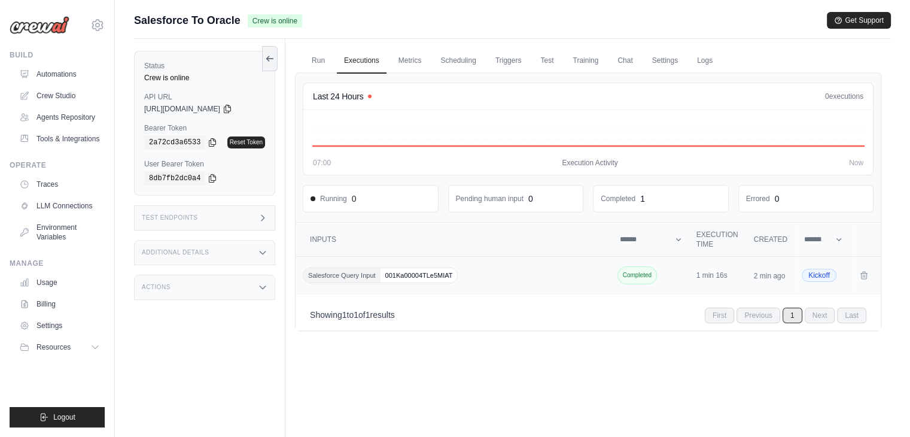
click at [352, 272] on span "Salesforce Query Input" at bounding box center [341, 275] width 77 height 14
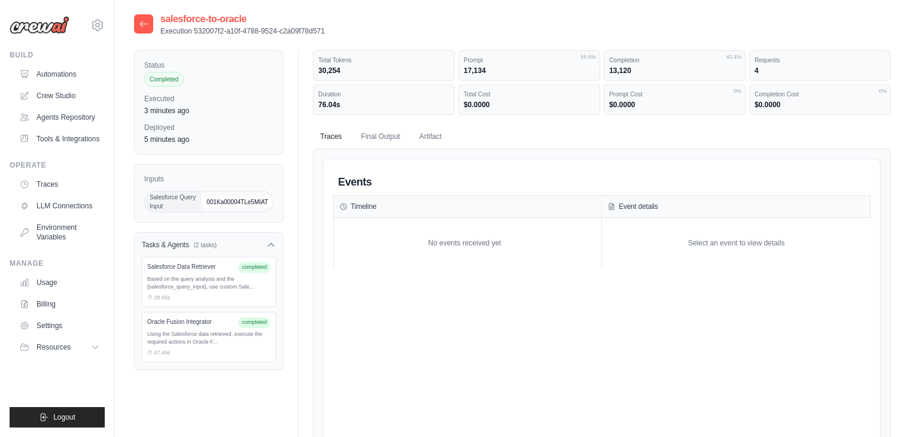
click at [190, 262] on div "Salesforce Data Retriever" at bounding box center [190, 266] width 86 height 9
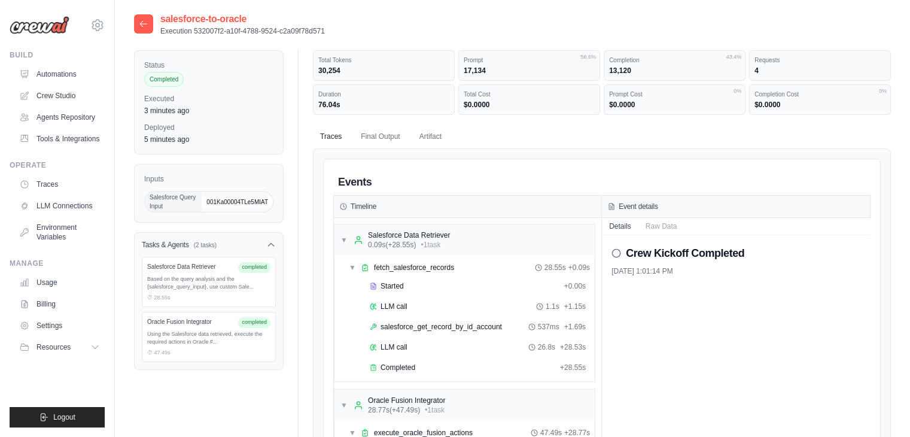
click at [192, 271] on div "Salesforce Data Retriever completed" at bounding box center [208, 267] width 123 height 11
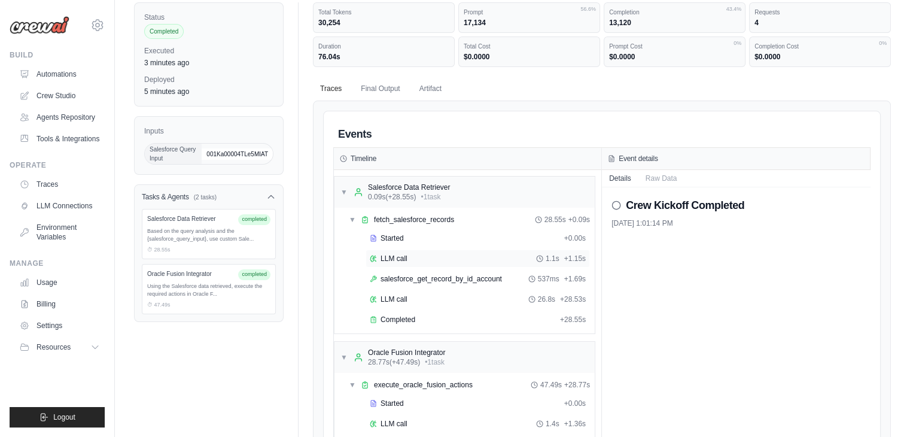
scroll to position [52, 0]
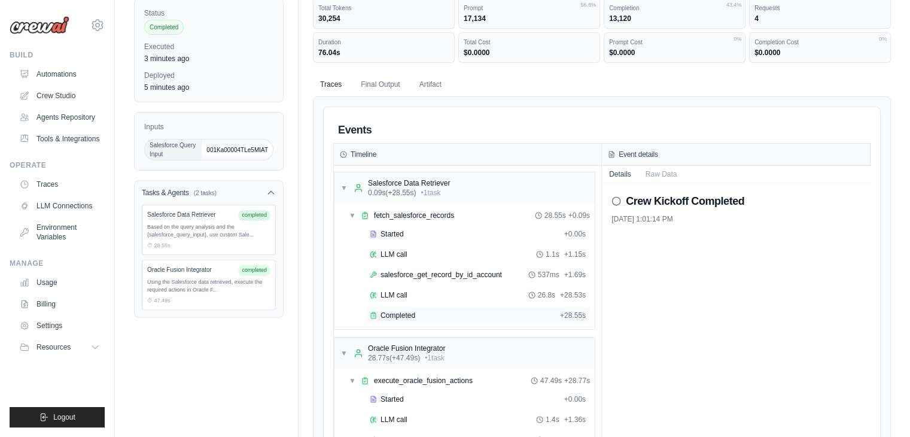
click at [408, 311] on span "Completed" at bounding box center [398, 316] width 35 height 10
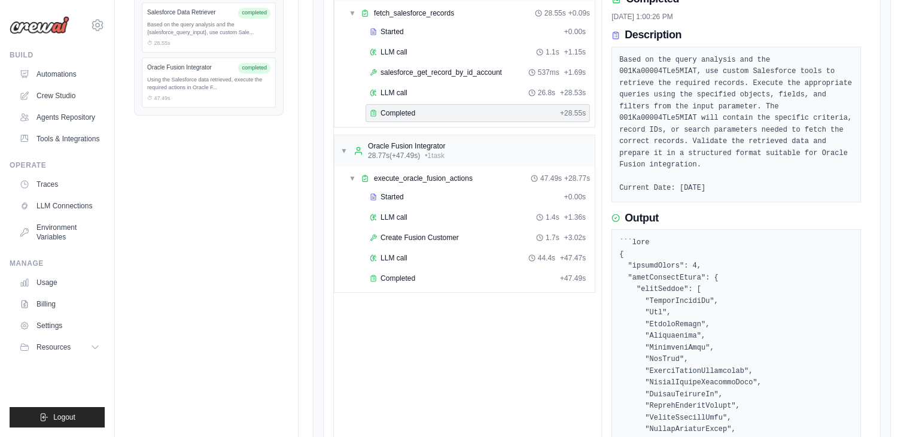
scroll to position [0, 0]
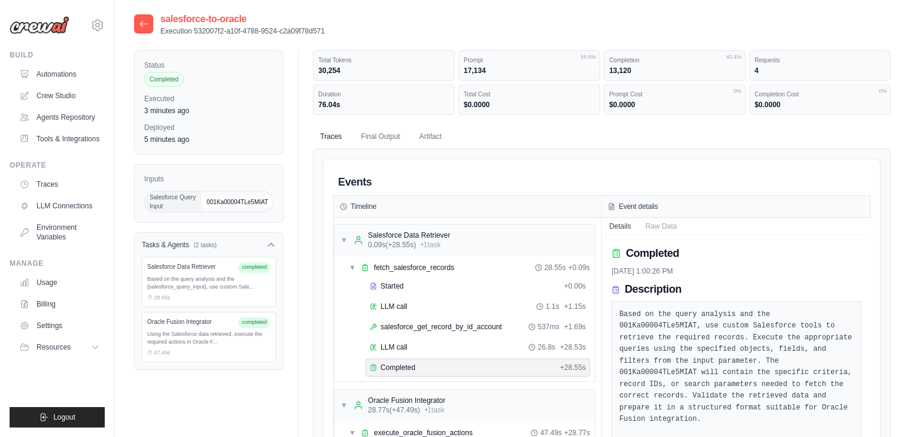
click at [144, 27] on icon at bounding box center [144, 24] width 10 height 10
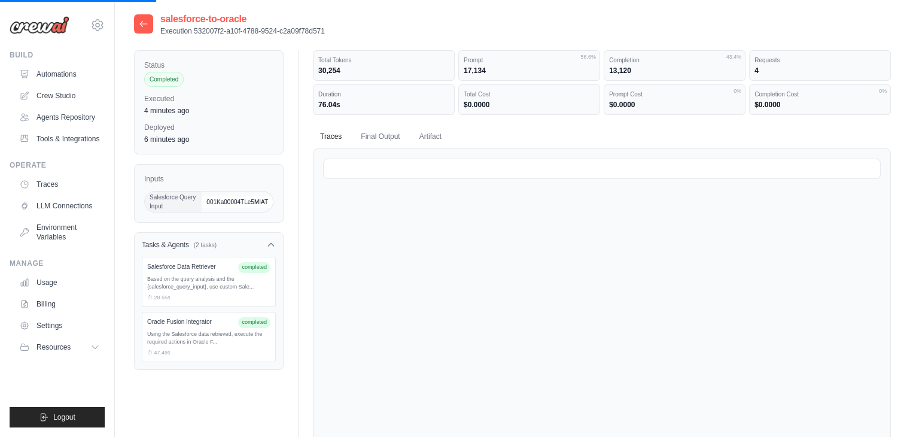
click at [145, 26] on icon at bounding box center [144, 24] width 10 height 10
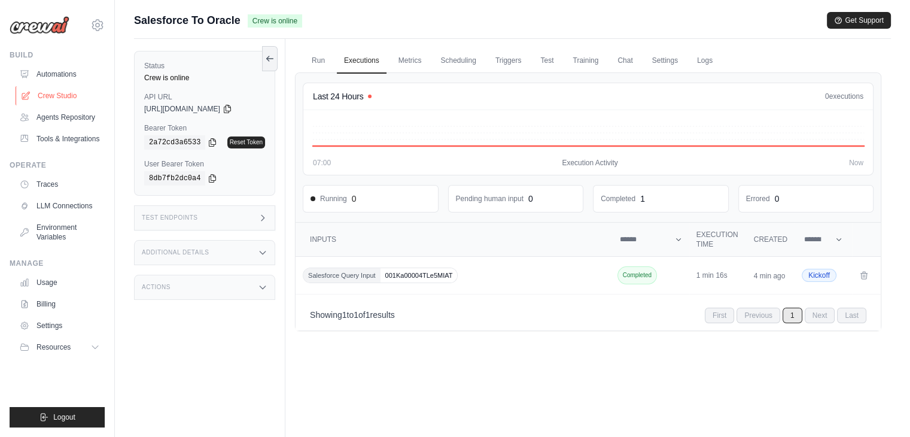
click at [74, 95] on link "Crew Studio" at bounding box center [61, 95] width 90 height 19
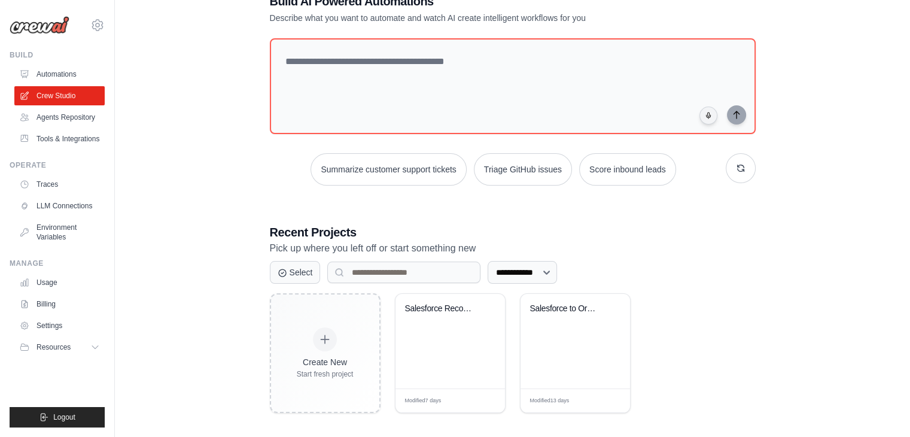
scroll to position [45, 0]
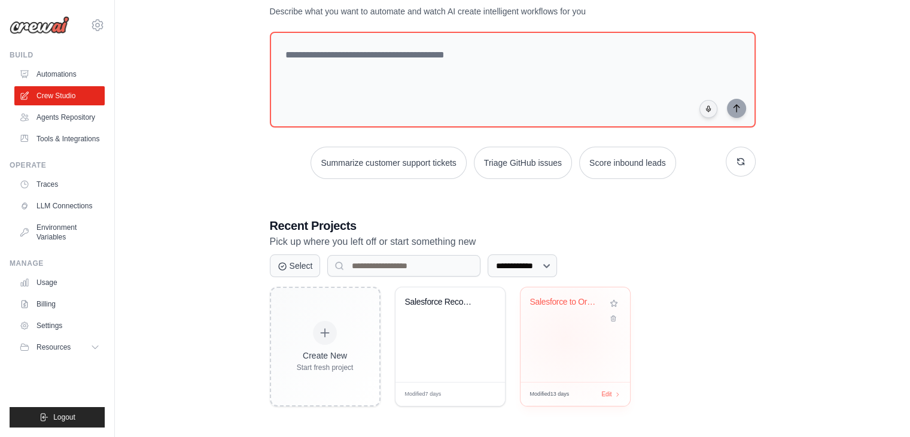
click at [565, 336] on div "Salesforce to Oracle Fusion Integra..." at bounding box center [576, 334] width 110 height 95
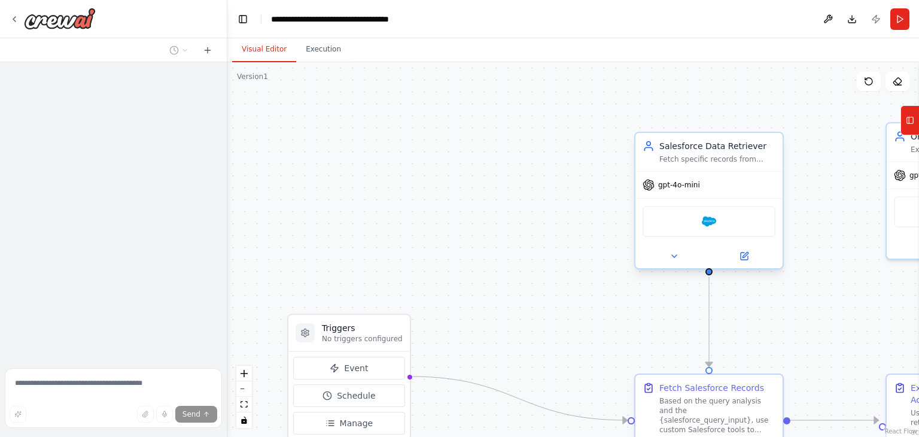
click at [695, 226] on div "Salesforce" at bounding box center [709, 221] width 133 height 31
click at [700, 222] on div "Salesforce" at bounding box center [709, 221] width 133 height 31
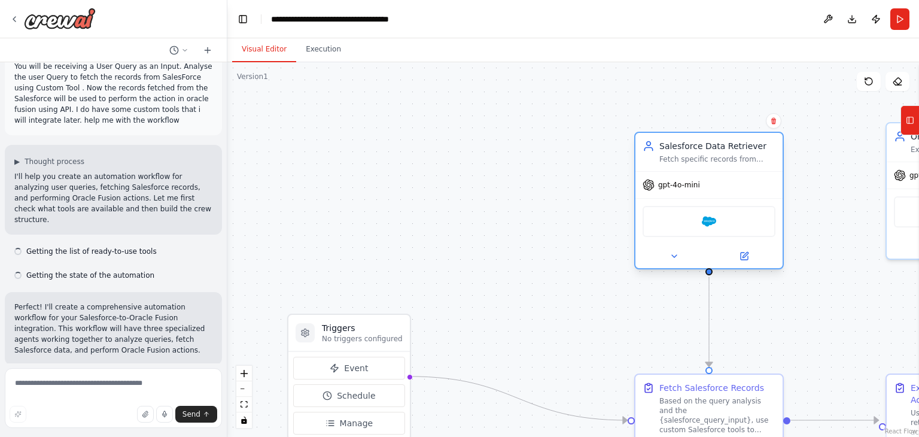
click at [700, 222] on div "Salesforce" at bounding box center [709, 221] width 133 height 31
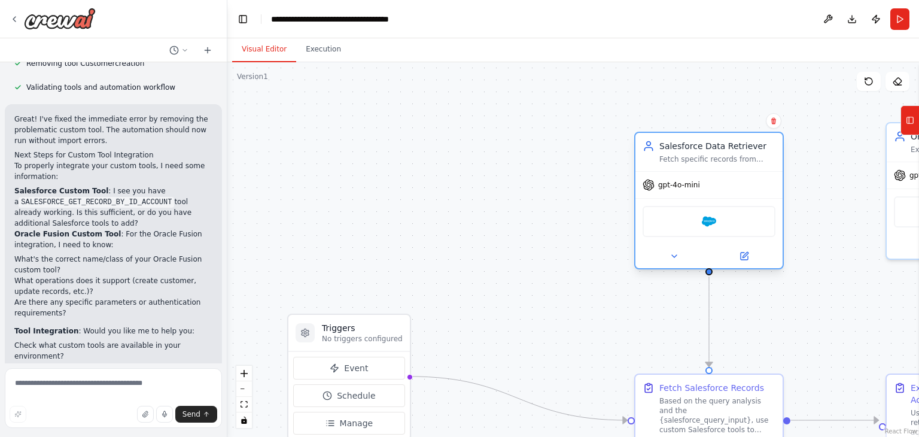
scroll to position [2003, 0]
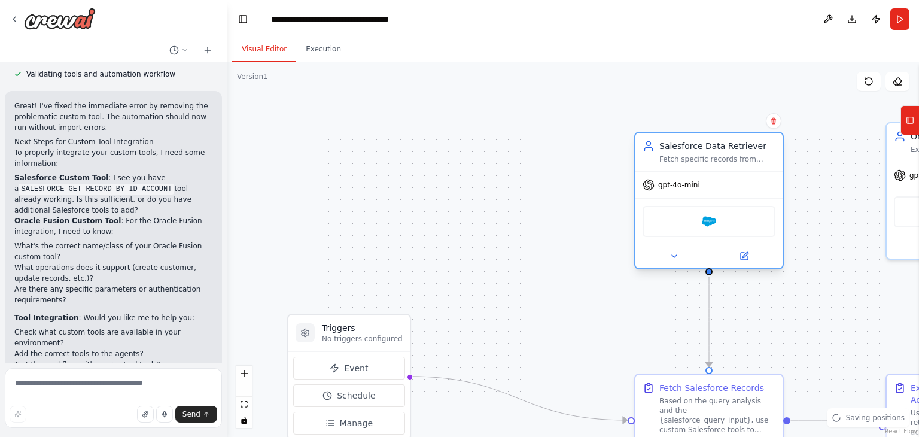
click at [723, 216] on div "Salesforce" at bounding box center [709, 221] width 133 height 31
click at [670, 257] on icon at bounding box center [675, 256] width 10 height 10
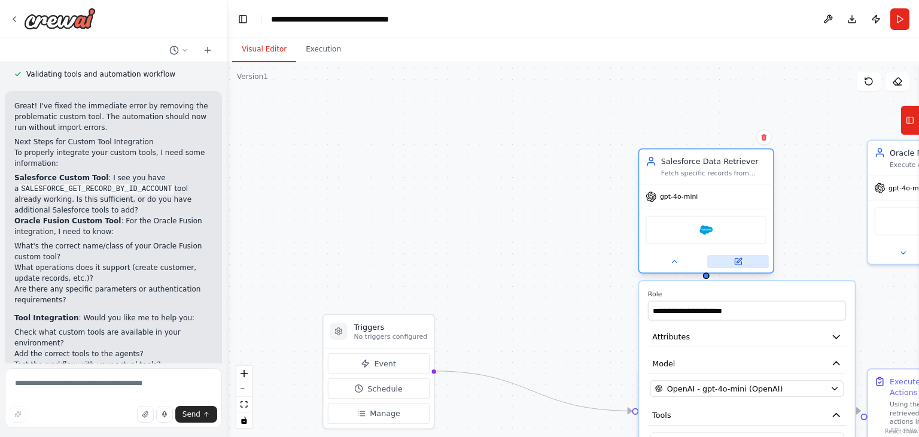
click at [732, 259] on button at bounding box center [738, 261] width 62 height 13
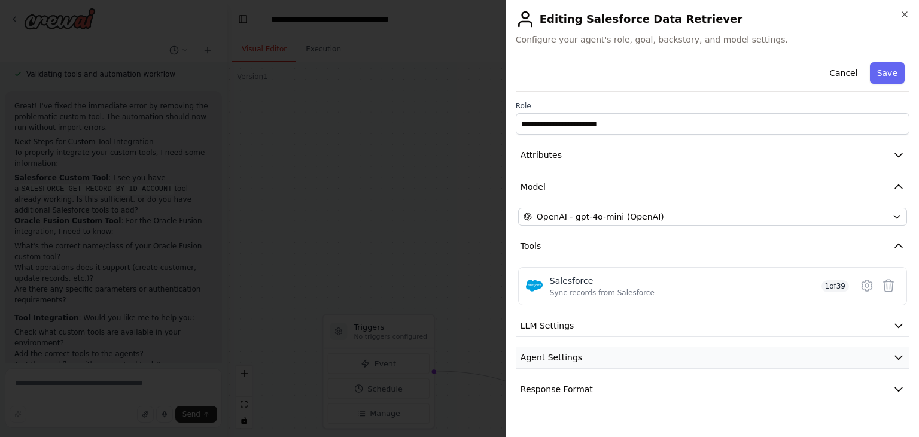
click at [620, 355] on button "Agent Settings" at bounding box center [713, 358] width 394 height 22
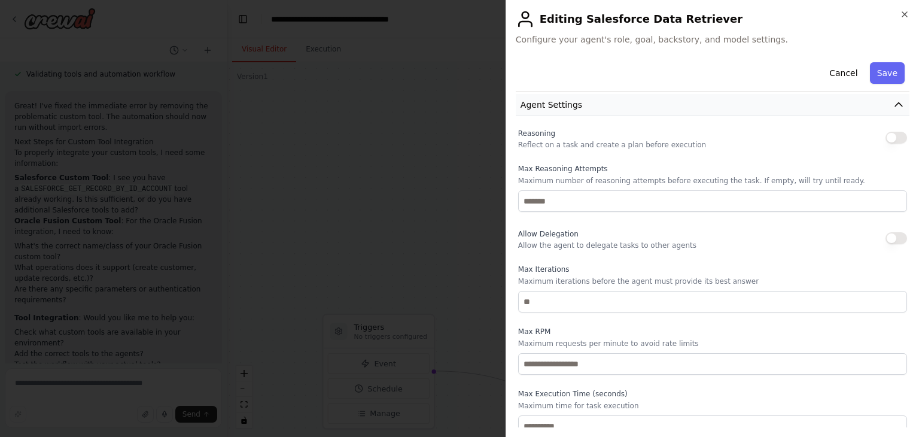
scroll to position [302, 0]
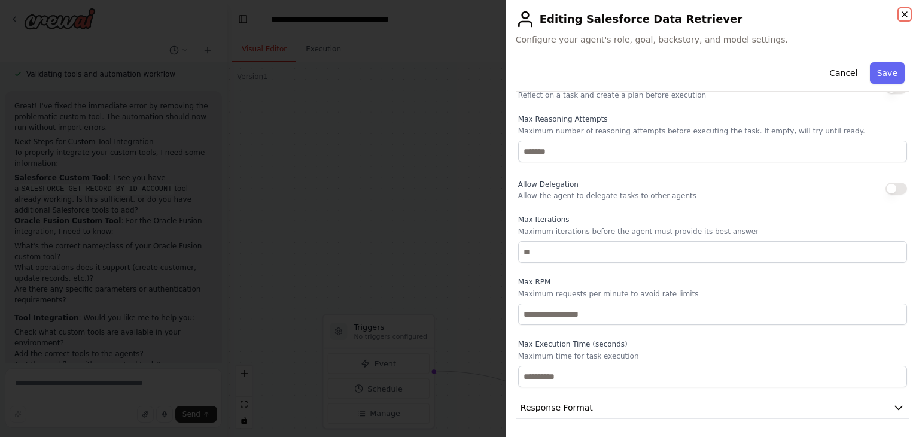
click at [903, 19] on icon "button" at bounding box center [905, 15] width 10 height 10
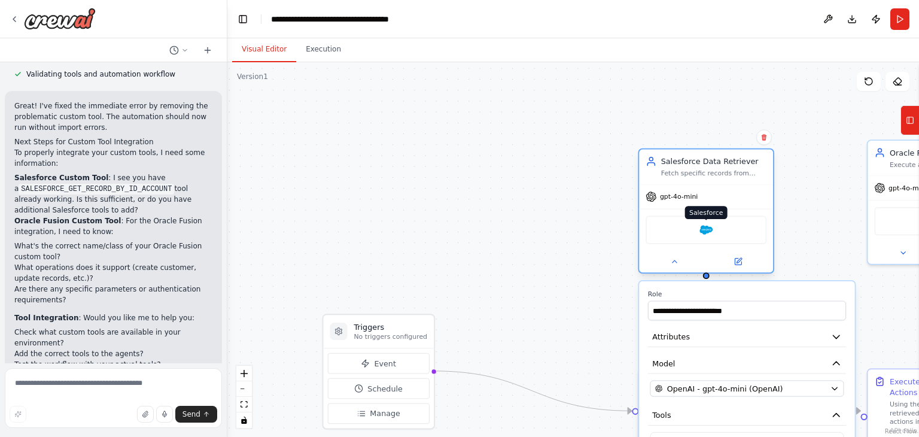
click at [707, 230] on img at bounding box center [706, 229] width 13 height 13
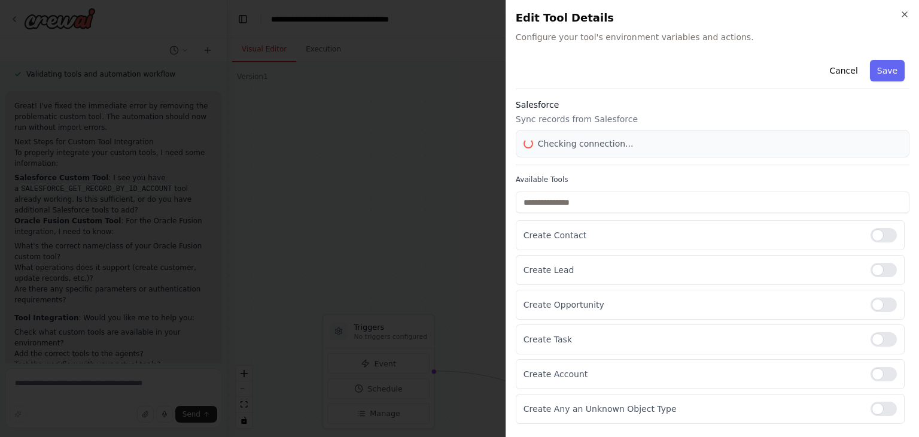
click at [707, 230] on body "Hello! I'm the CrewAI assistant. What kind of automation do you want to build? …" at bounding box center [459, 218] width 919 height 437
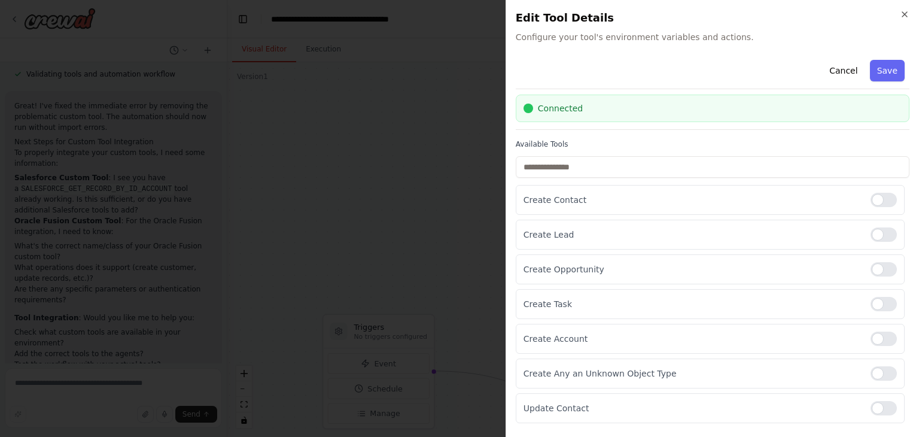
scroll to position [0, 0]
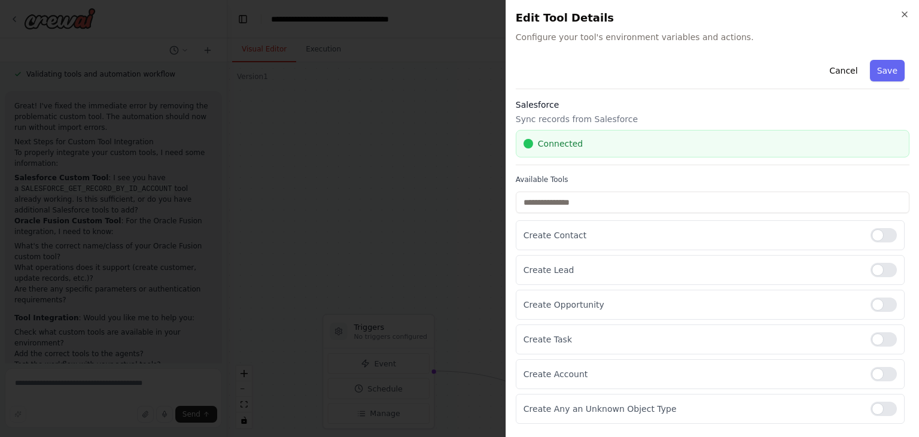
click at [517, 176] on label "Available Tools" at bounding box center [713, 180] width 394 height 10
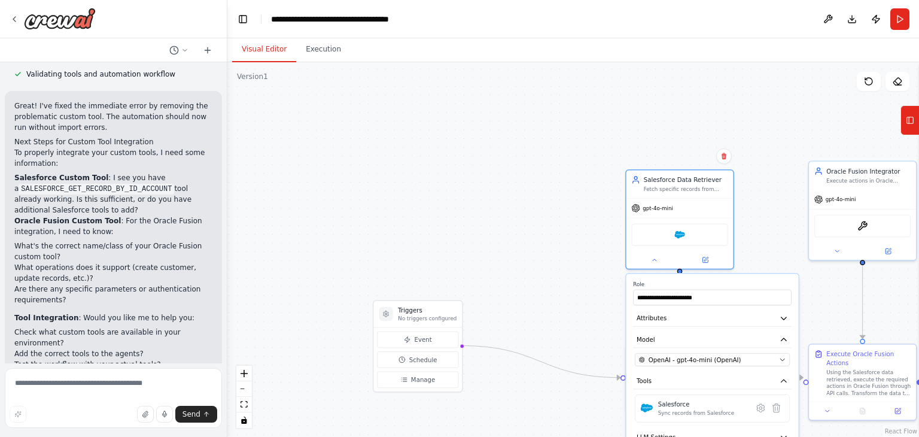
drag, startPoint x: 589, startPoint y: 238, endPoint x: 472, endPoint y: 180, distance: 130.6
drag, startPoint x: 472, startPoint y: 180, endPoint x: 409, endPoint y: 136, distance: 76.2
click at [409, 136] on div ".deletable-edge-delete-btn { width: 20px; height: 20px; border: 0px solid #ffff…" at bounding box center [573, 249] width 692 height 375
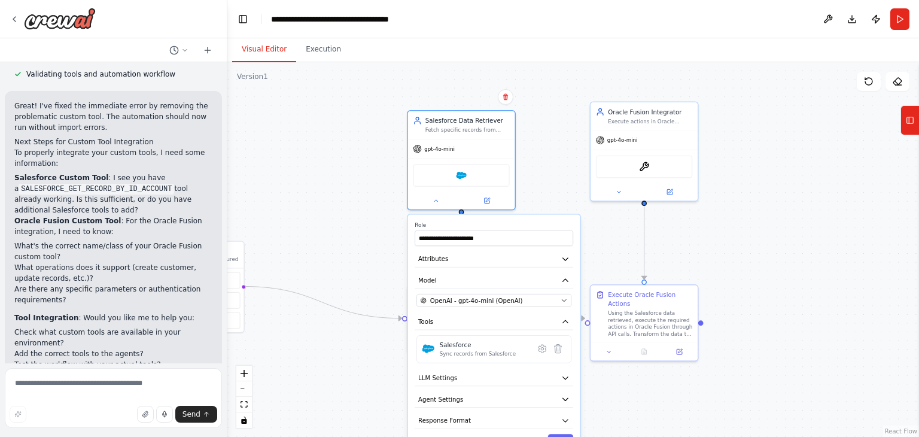
drag, startPoint x: 764, startPoint y: 116, endPoint x: 546, endPoint y: 56, distance: 226.7
click at [546, 56] on div "Visual Editor Execution Version 1 Show Tools Hide Agents .deletable-edge-delete…" at bounding box center [573, 237] width 692 height 399
click at [563, 110] on div ".deletable-edge-delete-btn { width: 20px; height: 20px; border: 0px solid #ffff…" at bounding box center [573, 249] width 692 height 375
click at [575, 155] on div ".deletable-edge-delete-btn { width: 20px; height: 20px; border: 0px solid #ffff…" at bounding box center [573, 249] width 692 height 375
click at [554, 135] on div ".deletable-edge-delete-btn { width: 20px; height: 20px; border: 0px solid #ffff…" at bounding box center [573, 249] width 692 height 375
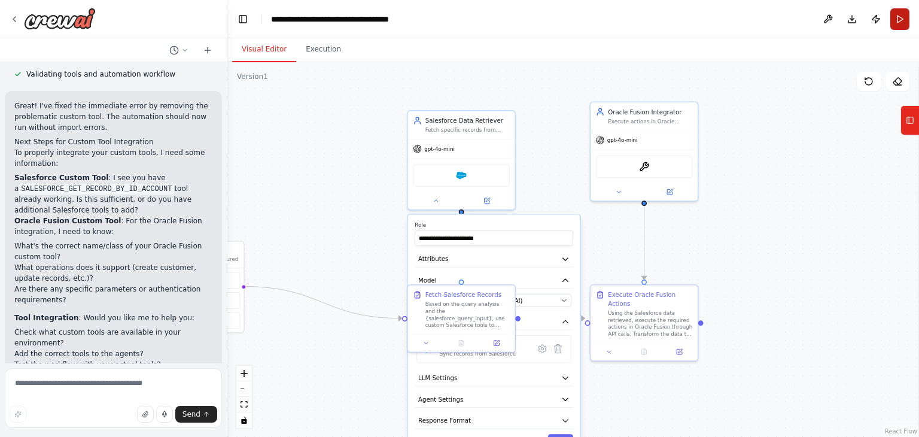
click at [901, 20] on button "Run" at bounding box center [900, 19] width 19 height 22
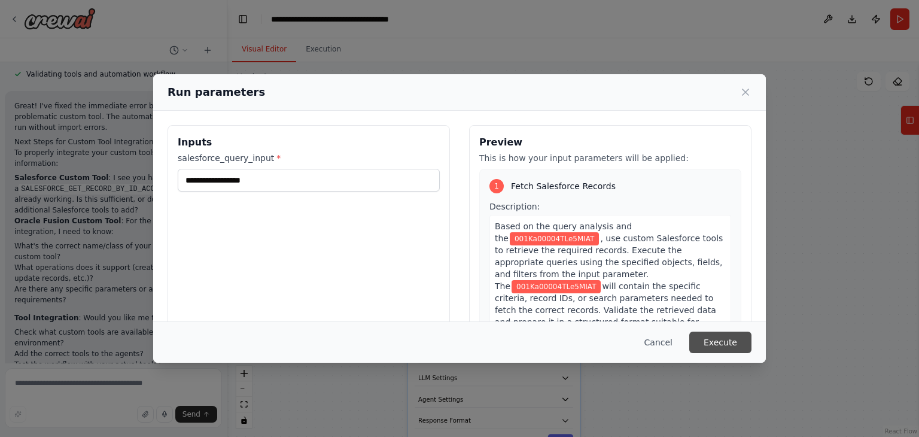
click at [730, 350] on button "Execute" at bounding box center [720, 343] width 62 height 22
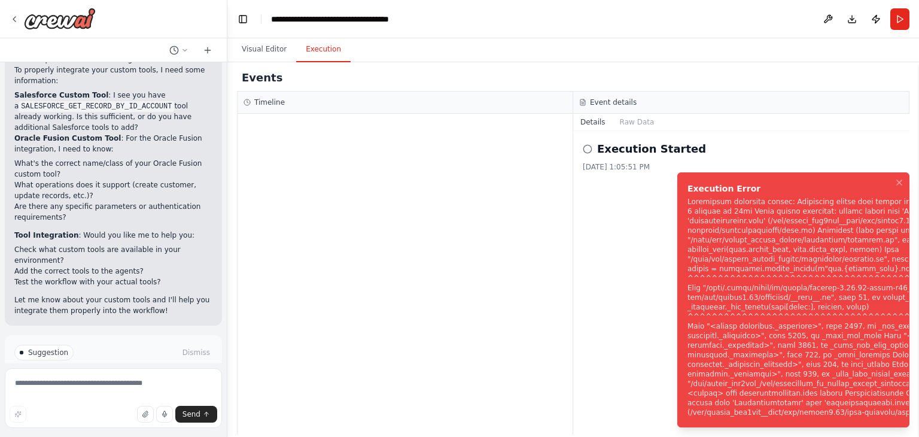
scroll to position [2100, 0]
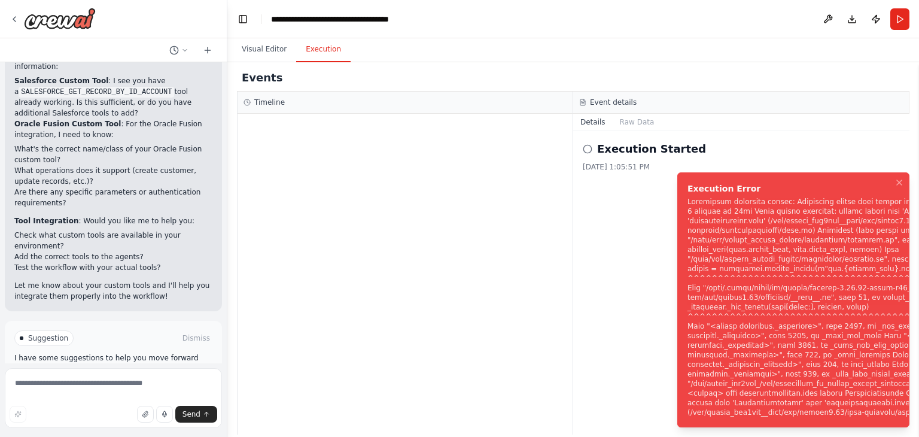
click at [9, 17] on div at bounding box center [113, 19] width 227 height 38
click at [13, 19] on icon at bounding box center [14, 19] width 2 height 5
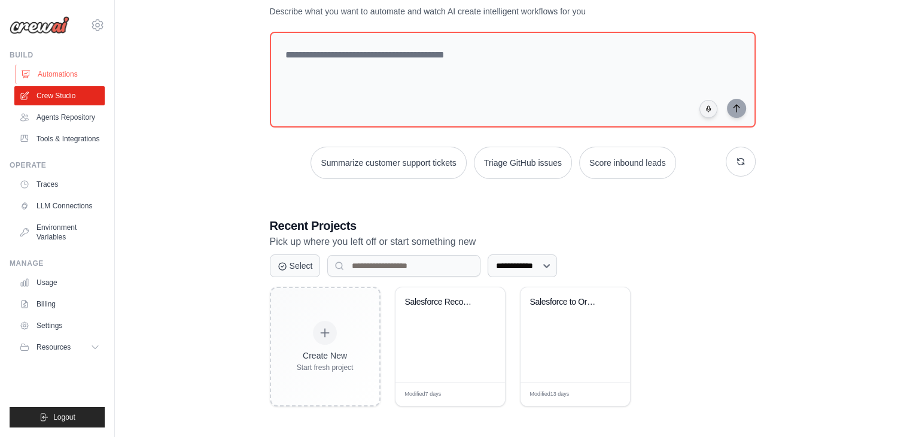
click at [58, 81] on link "Automations" at bounding box center [61, 74] width 90 height 19
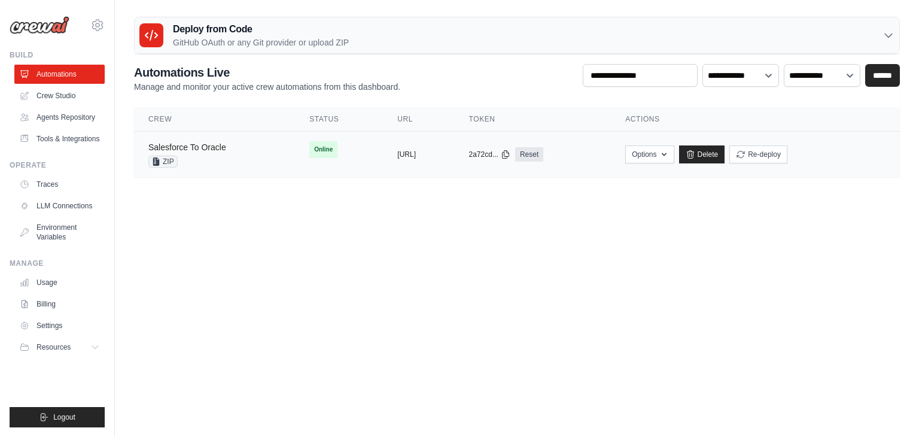
click at [207, 150] on link "Salesforce To Oracle" at bounding box center [187, 147] width 78 height 10
click at [190, 147] on link "Salesforce To Oracle" at bounding box center [187, 147] width 78 height 10
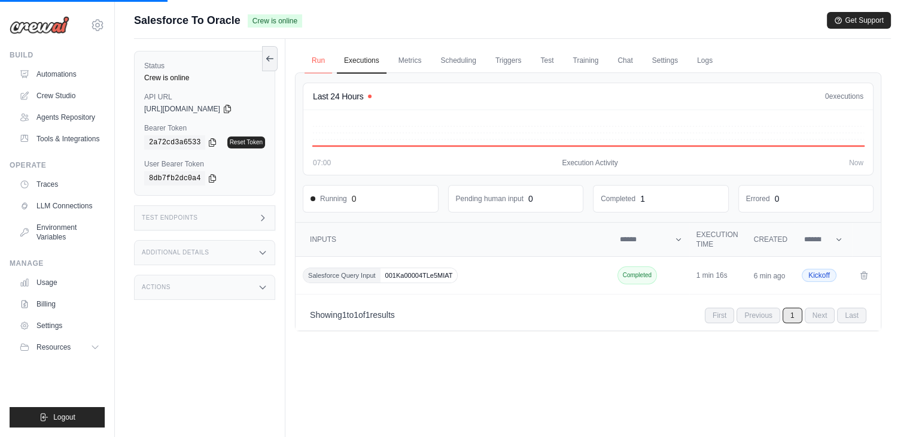
click at [320, 68] on link "Run" at bounding box center [319, 60] width 28 height 25
click at [323, 62] on link "Run" at bounding box center [319, 60] width 28 height 25
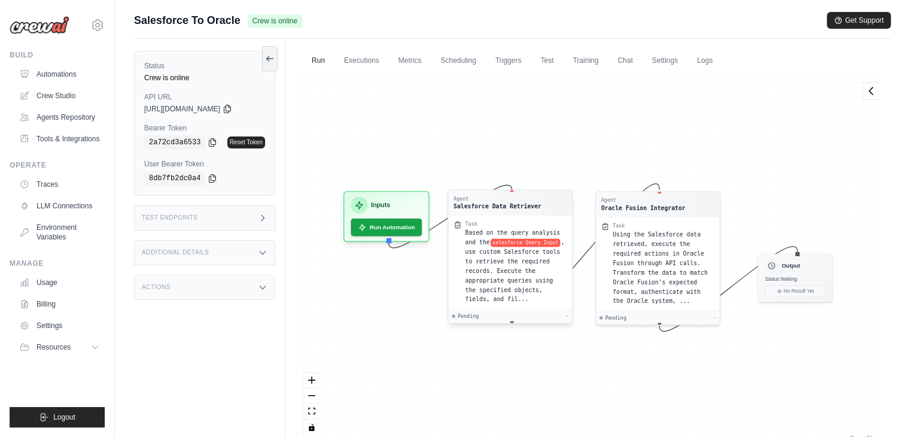
click at [493, 260] on span ", use custom Salesforce tools to retrieve the required records. Execute the app…" at bounding box center [514, 270] width 99 height 63
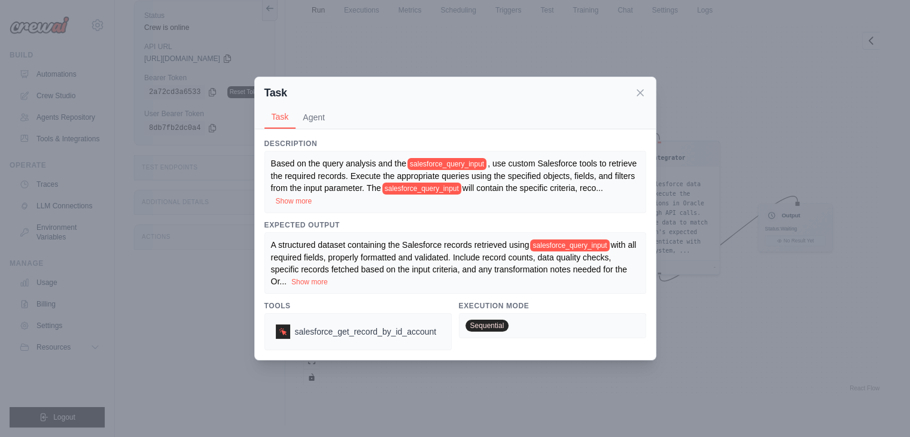
scroll to position [50, 0]
click at [320, 282] on button "Show more" at bounding box center [309, 282] width 37 height 10
click at [323, 119] on button "Agent" at bounding box center [314, 116] width 37 height 23
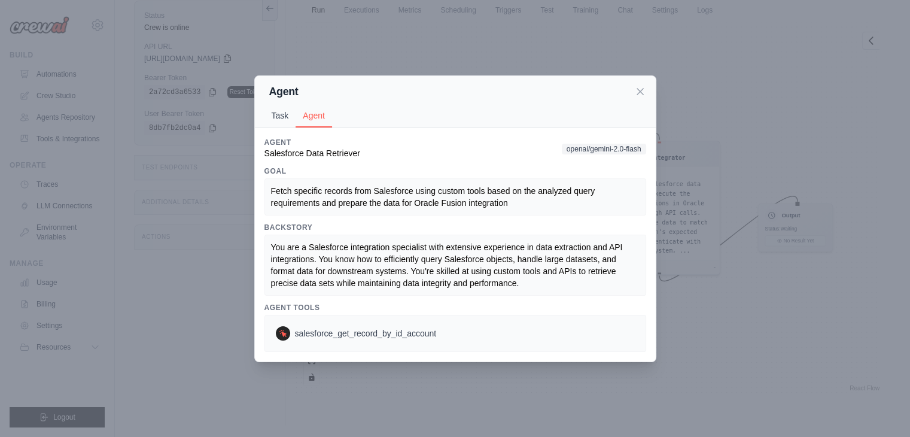
click at [282, 124] on button "Task" at bounding box center [281, 115] width 32 height 23
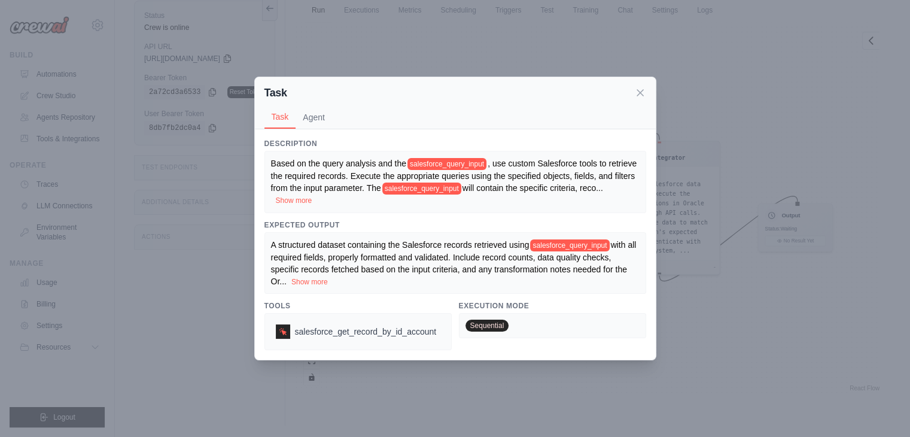
click at [290, 195] on div "Based on the query analysis and the salesforce_query_input , use custom Salesfo…" at bounding box center [455, 182] width 369 height 50
click at [290, 197] on button "Show more" at bounding box center [294, 201] width 37 height 10
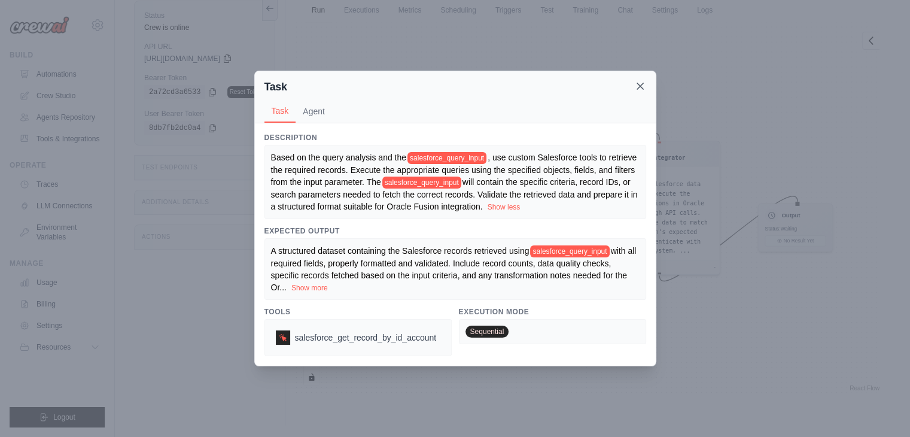
click at [638, 82] on icon at bounding box center [640, 86] width 12 height 12
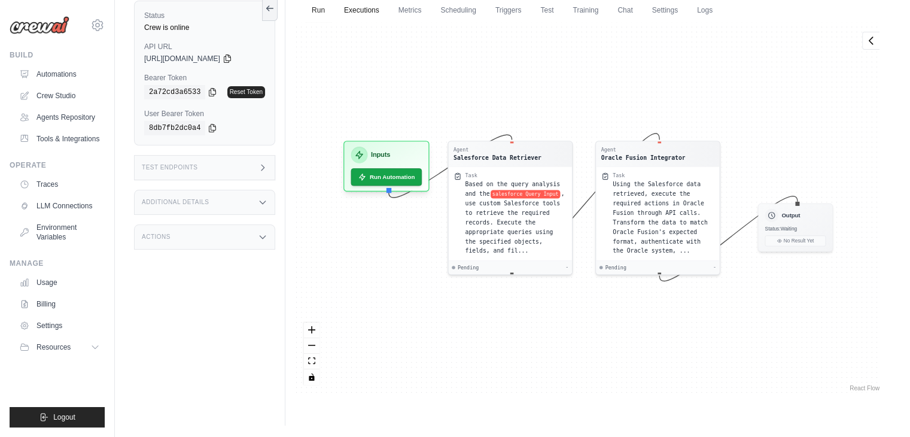
click at [360, 11] on link "Executions" at bounding box center [362, 10] width 50 height 25
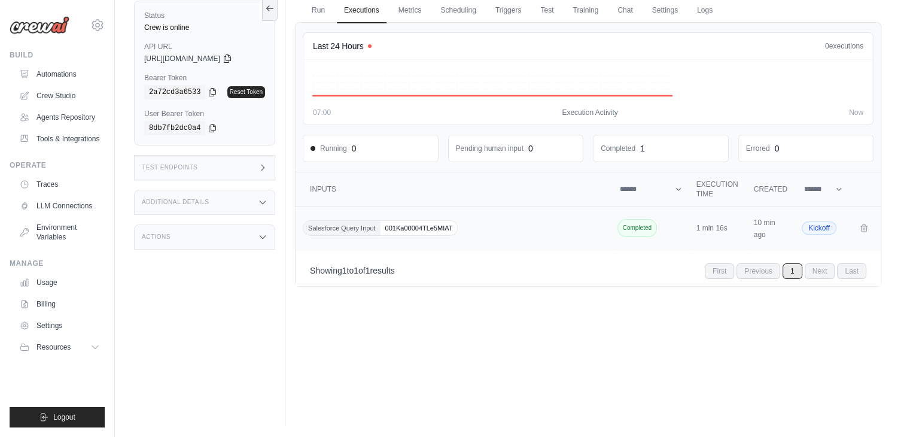
click at [352, 227] on span "Salesforce Query Input" at bounding box center [341, 228] width 77 height 14
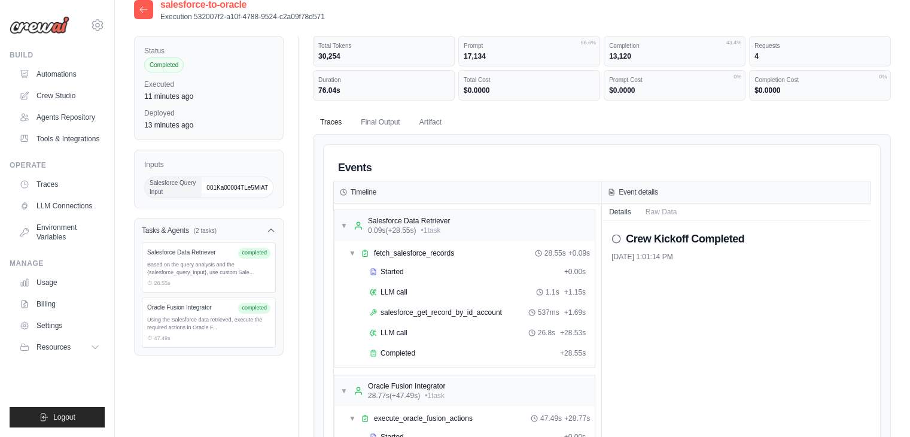
scroll to position [16, 0]
click at [399, 306] on span "salesforce_get_record_by_id_account" at bounding box center [441, 311] width 121 height 10
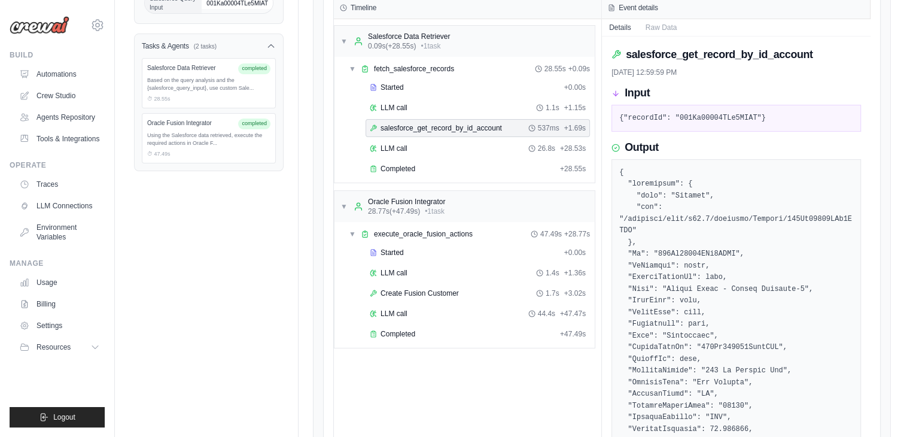
scroll to position [239, 0]
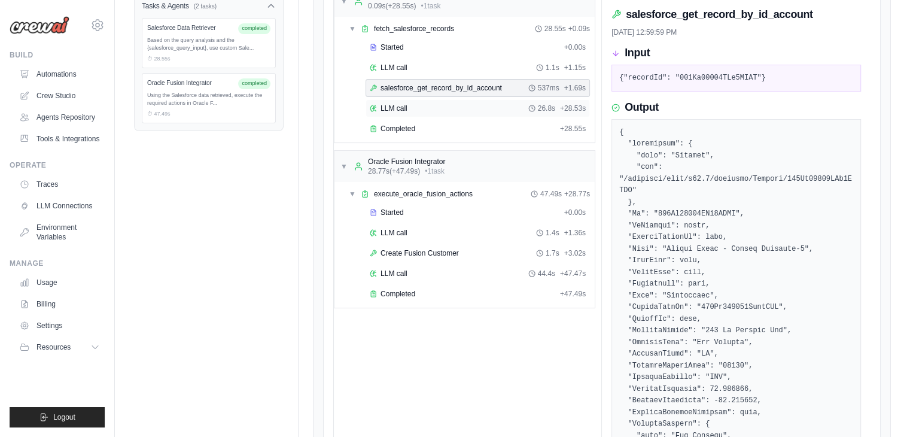
click at [397, 99] on div "LLM call 26.8s + 28.53s" at bounding box center [478, 108] width 224 height 18
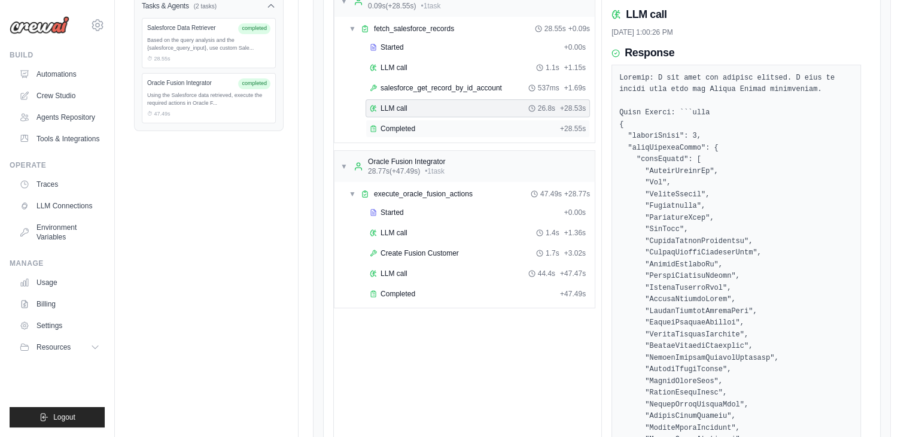
click at [393, 124] on span "Completed" at bounding box center [398, 129] width 35 height 10
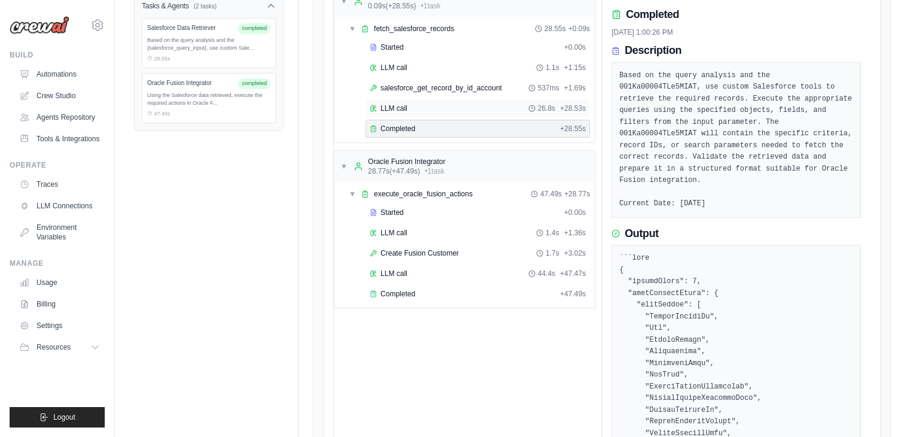
click at [393, 99] on div "LLM call 26.8s + 28.53s" at bounding box center [478, 108] width 224 height 18
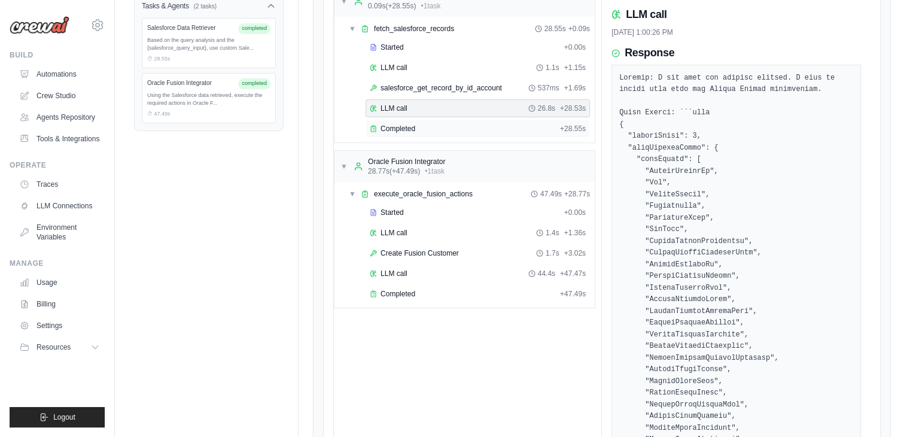
click at [384, 125] on span "Completed" at bounding box center [398, 129] width 35 height 10
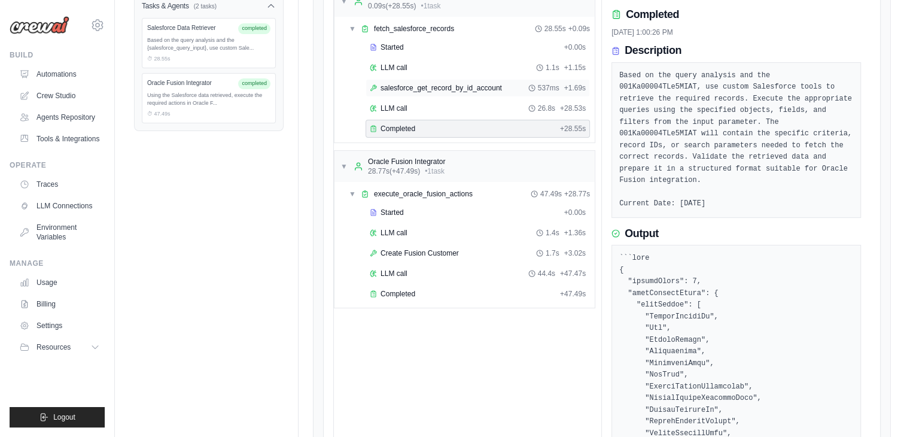
click at [407, 86] on span "salesforce_get_record_by_id_account" at bounding box center [441, 88] width 121 height 10
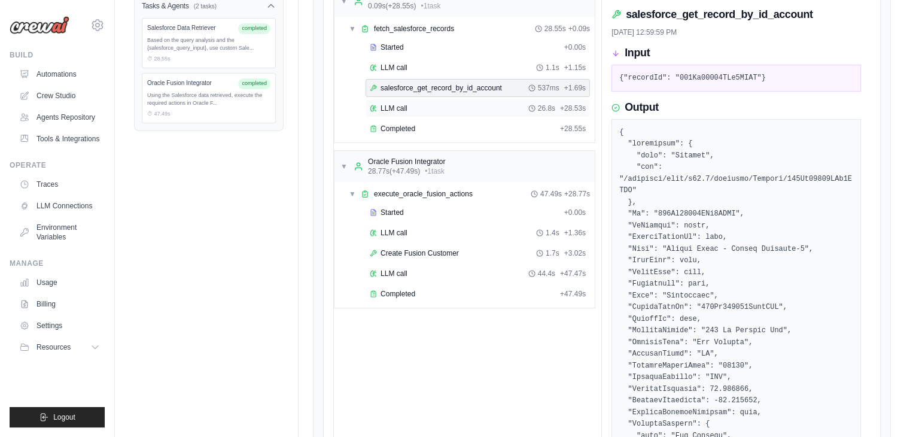
click at [387, 104] on span "LLM call" at bounding box center [394, 109] width 27 height 10
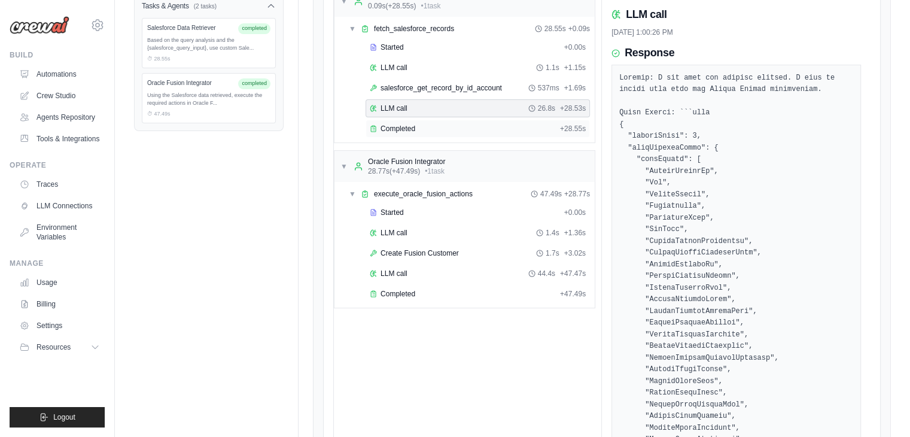
click at [397, 127] on span "Completed" at bounding box center [398, 129] width 35 height 10
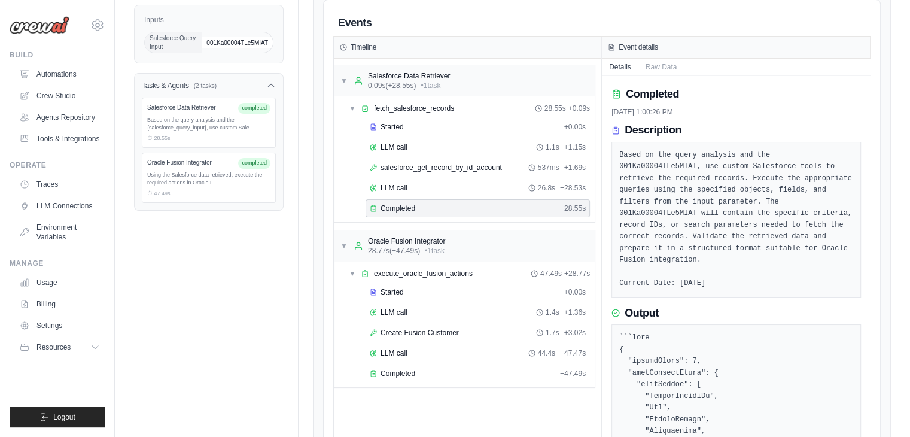
scroll to position [160, 0]
click at [461, 368] on div "Completed" at bounding box center [463, 373] width 186 height 10
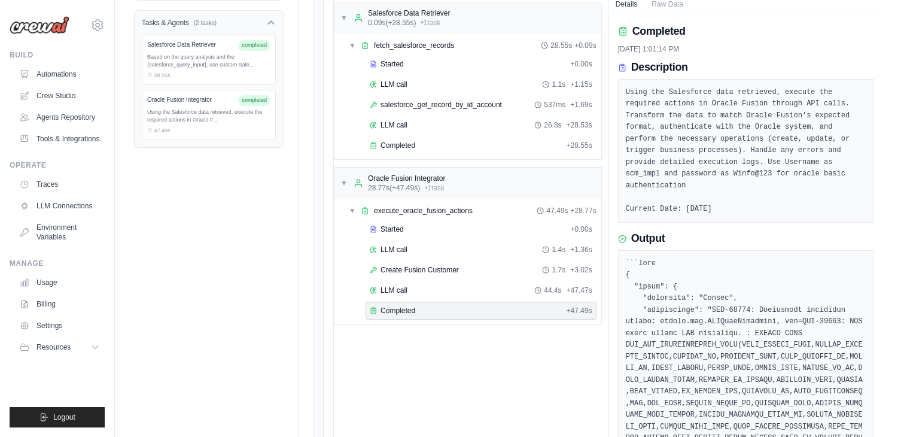
scroll to position [221, 0]
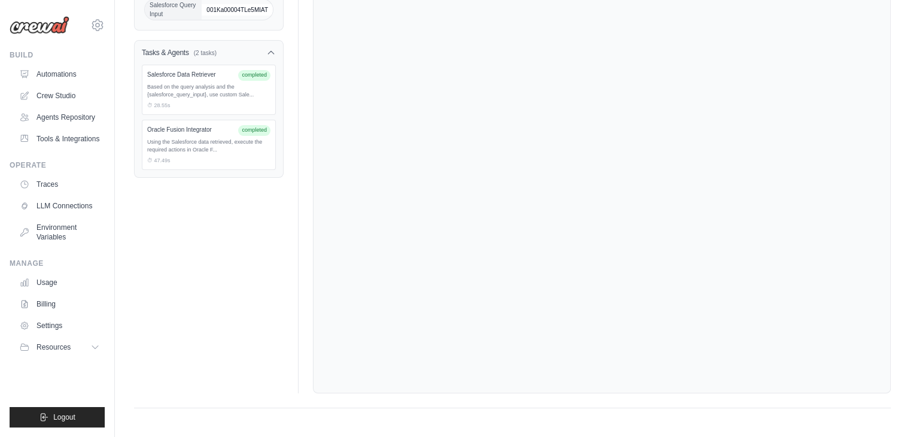
scroll to position [192, 0]
click at [222, 152] on div "Using the Salesforce data retrieved, execute the required actions in Oracle F..." at bounding box center [208, 147] width 123 height 16
click at [206, 137] on div "Oracle Fusion Integrator completed Using the Salesforce data retrieved, execute…" at bounding box center [209, 145] width 134 height 50
click at [206, 133] on div "Oracle Fusion Integrator" at bounding box center [190, 130] width 86 height 9
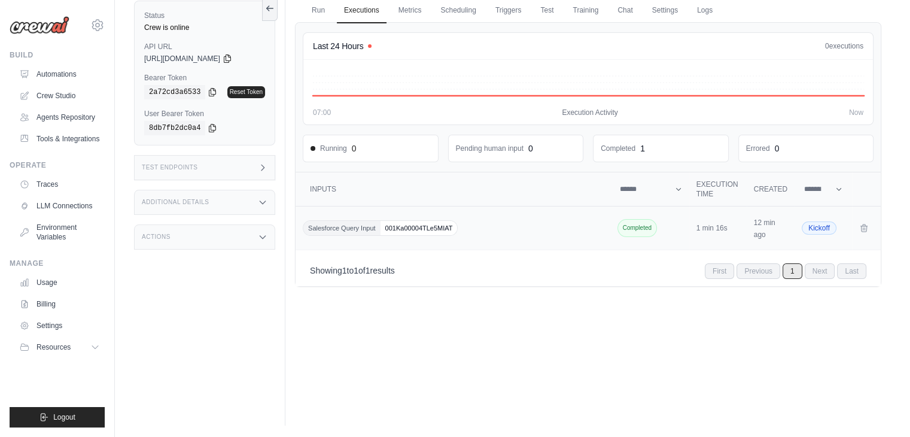
click at [345, 223] on span "Salesforce Query Input" at bounding box center [341, 228] width 77 height 14
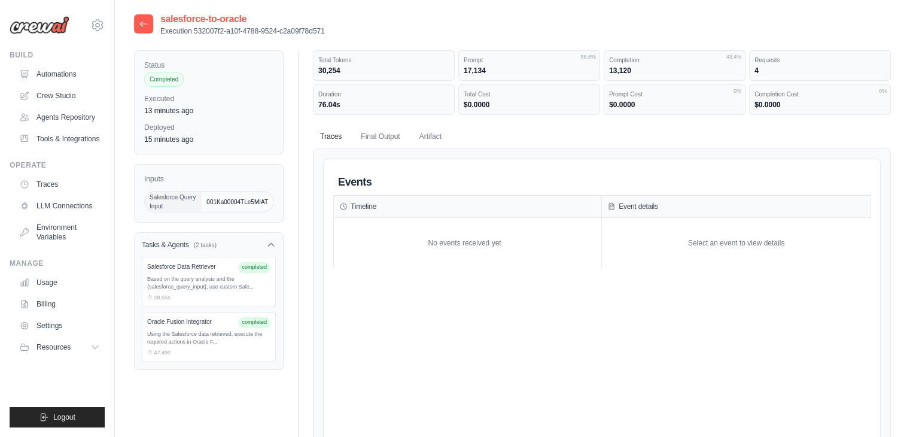
click at [138, 19] on div at bounding box center [143, 23] width 19 height 19
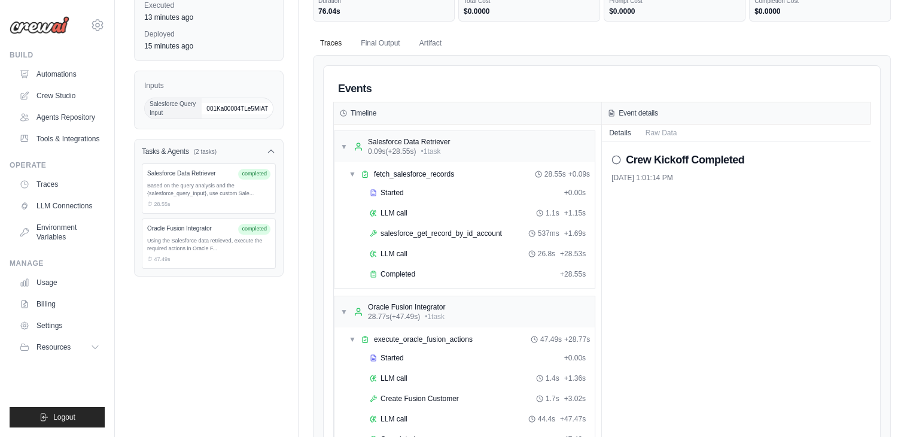
scroll to position [232, 0]
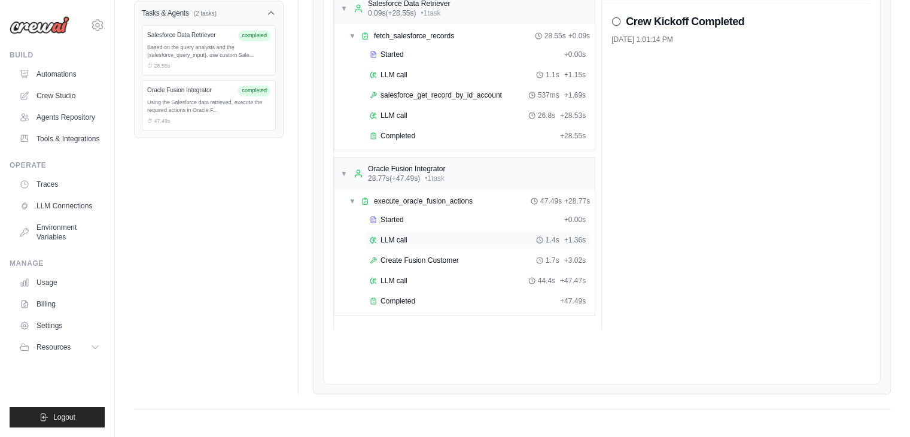
click at [399, 236] on span "LLM call" at bounding box center [394, 240] width 27 height 10
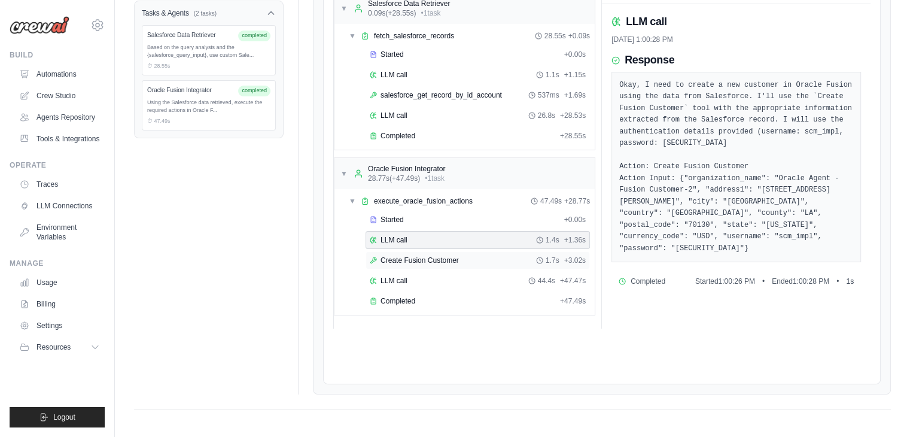
click at [406, 256] on span "Create Fusion Customer" at bounding box center [420, 261] width 78 height 10
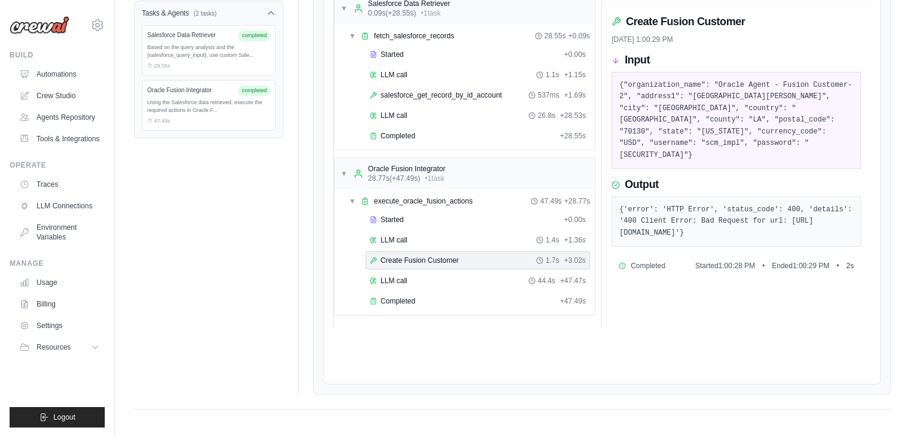
drag, startPoint x: 625, startPoint y: 185, endPoint x: 676, endPoint y: 231, distance: 69.1
click at [676, 231] on pre "{'error': 'HTTP Error', 'status_code': 400, 'details': '400 Client Error: Bad R…" at bounding box center [736, 221] width 234 height 35
copy pre "{'error': 'HTTP Error', 'status_code': 400, 'details': '400 Client Error: Bad R…"
click at [402, 277] on span "LLM call" at bounding box center [394, 281] width 27 height 10
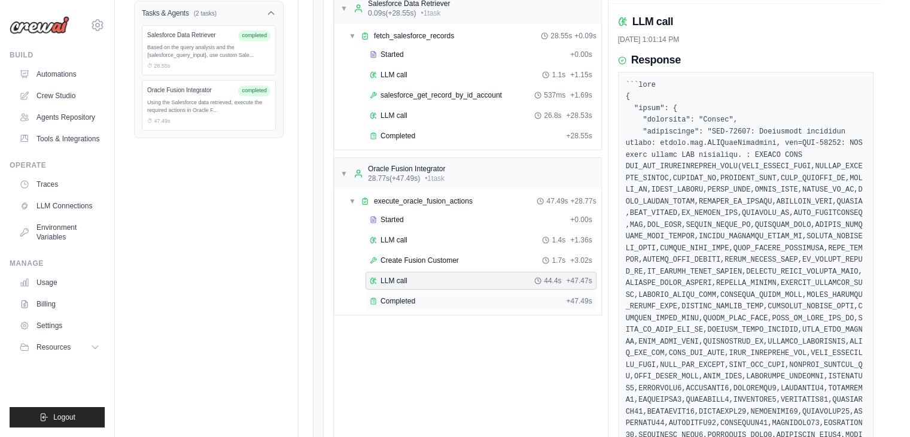
click at [400, 292] on div "Completed + 47.49s" at bounding box center [481, 301] width 231 height 18
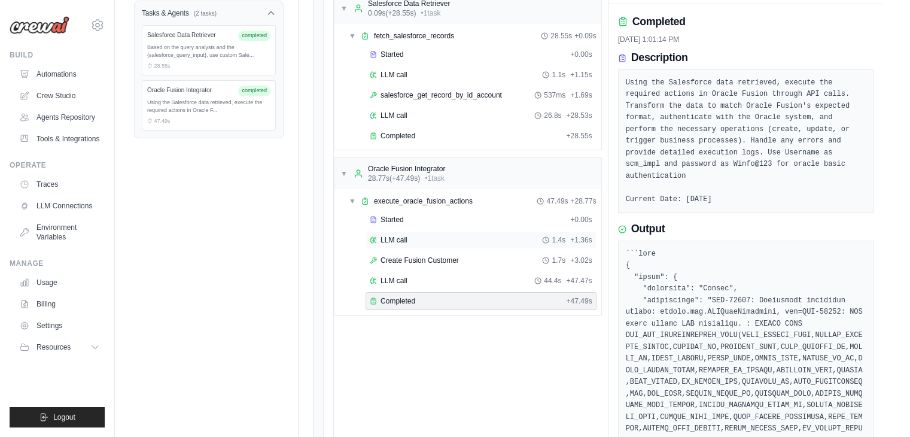
click at [405, 238] on span "LLM call" at bounding box center [394, 240] width 27 height 10
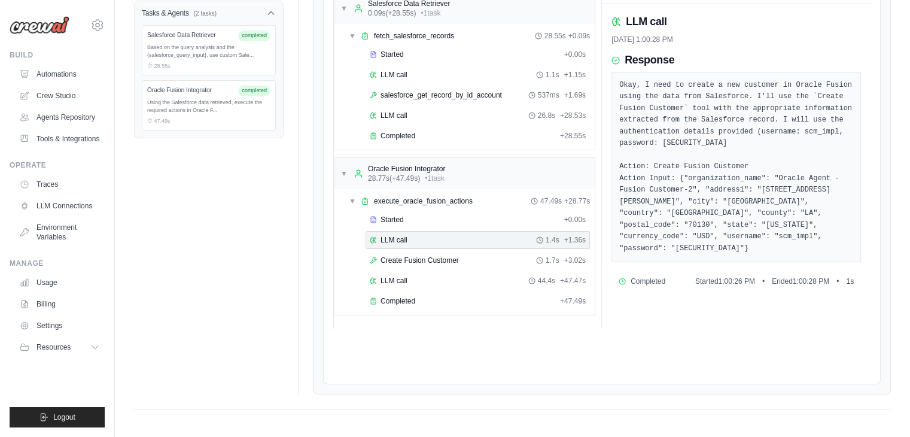
scroll to position [0, 0]
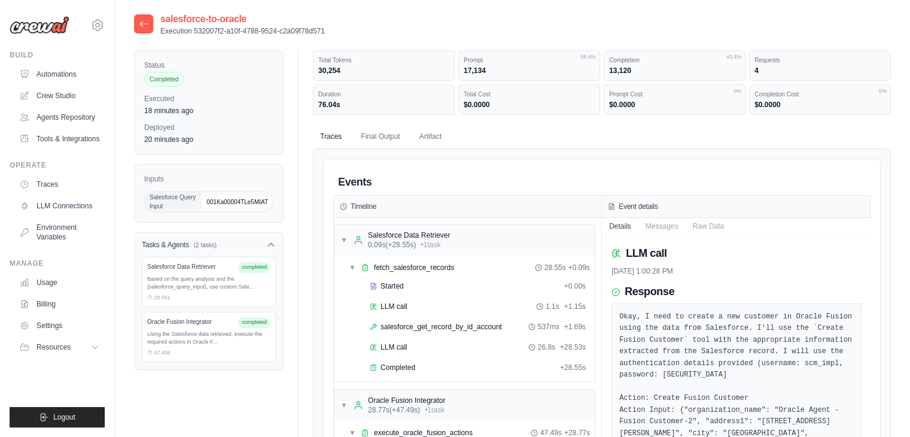
click at [139, 33] on div at bounding box center [143, 23] width 19 height 19
click at [141, 26] on icon at bounding box center [144, 24] width 10 height 10
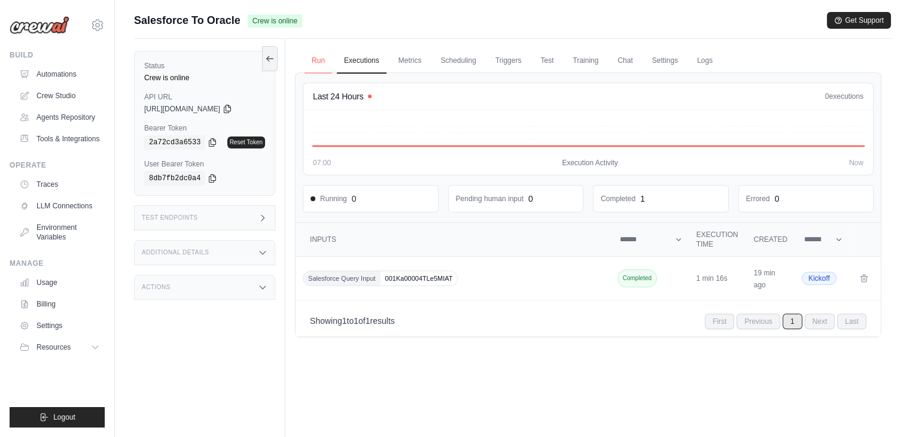
click at [309, 60] on link "Run" at bounding box center [319, 60] width 28 height 25
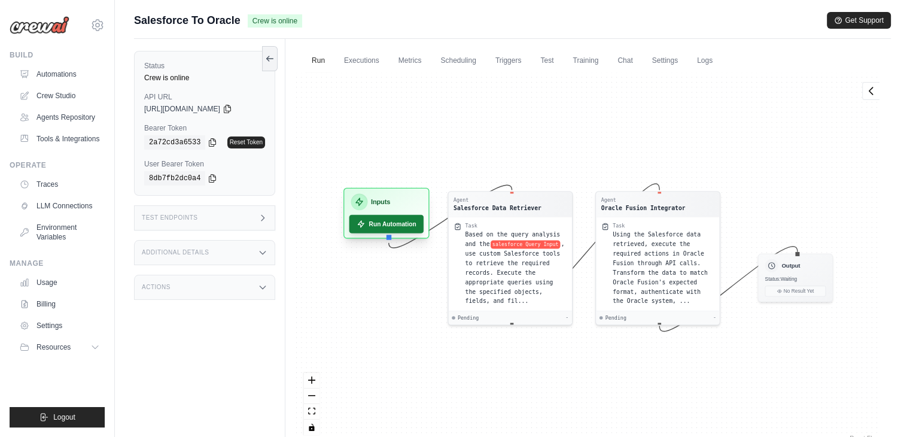
click at [379, 224] on button "Run Automation" at bounding box center [387, 224] width 75 height 19
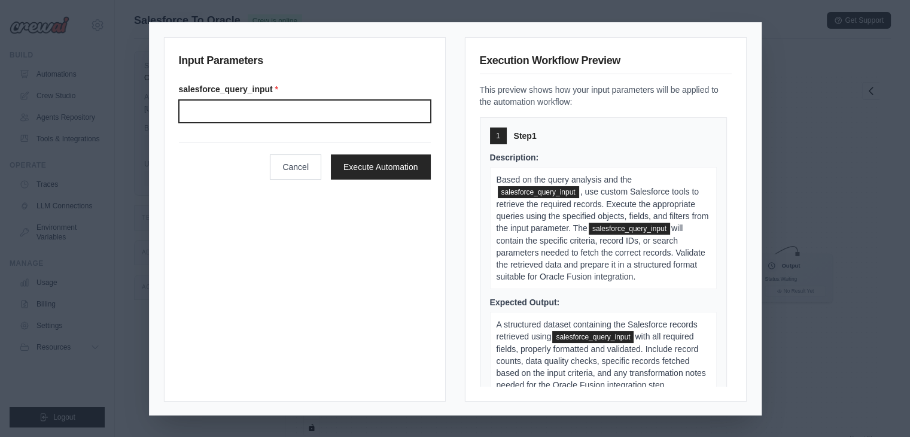
click at [279, 113] on input "Salesforce query input" at bounding box center [305, 111] width 252 height 23
click at [354, 116] on input "Salesforce query input" at bounding box center [305, 111] width 252 height 23
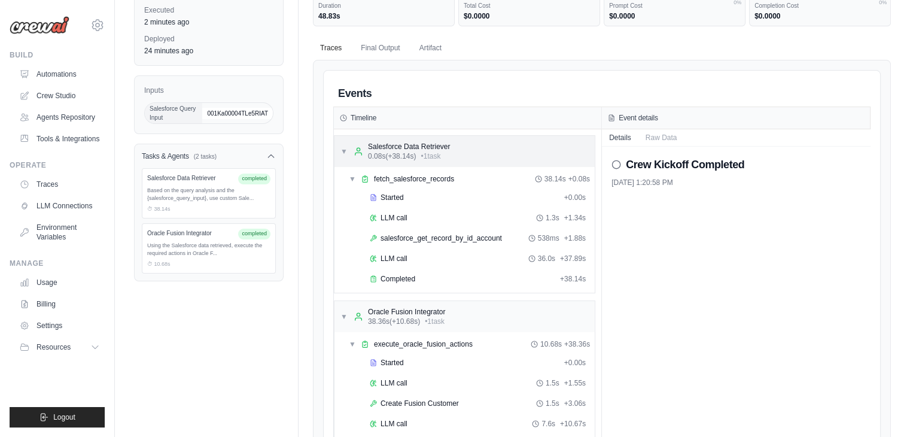
scroll to position [89, 0]
click at [391, 229] on div "salesforce_get_record_by_id_account 538ms + 1.88s" at bounding box center [478, 238] width 224 height 18
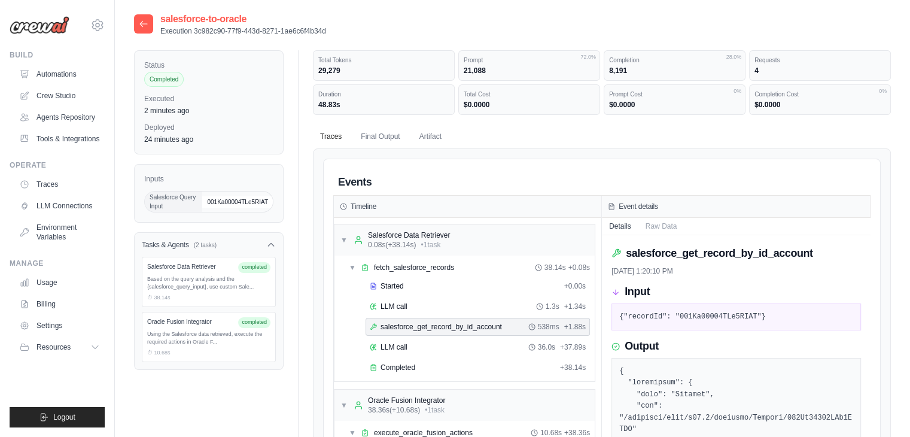
scroll to position [147, 0]
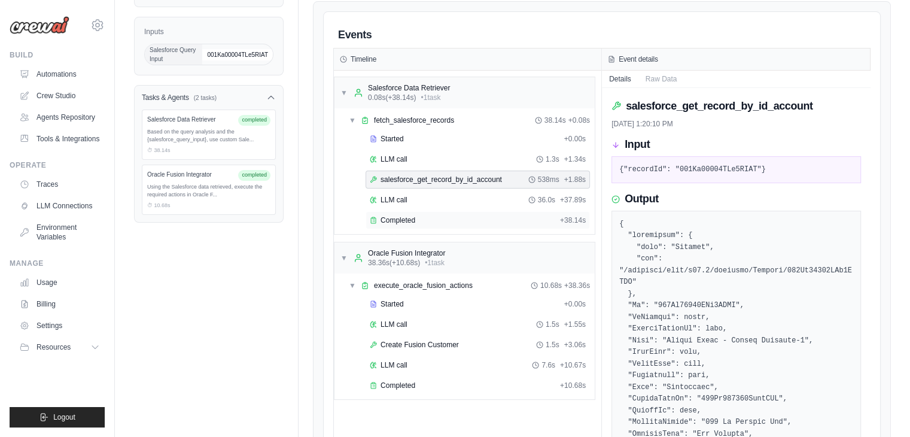
click at [399, 218] on span "Completed" at bounding box center [398, 220] width 35 height 10
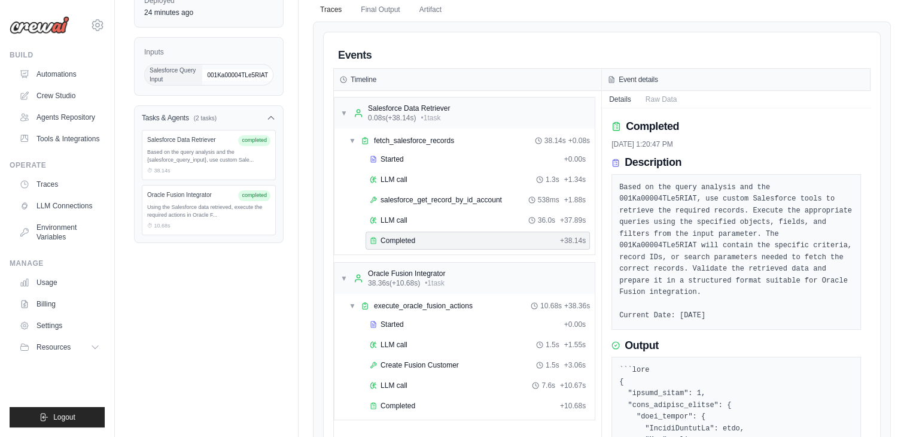
scroll to position [243, 0]
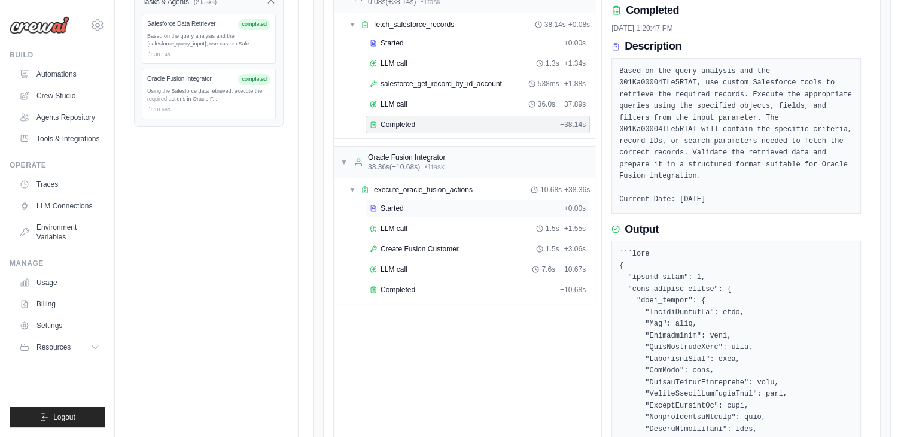
click at [404, 205] on div "Started" at bounding box center [465, 208] width 190 height 10
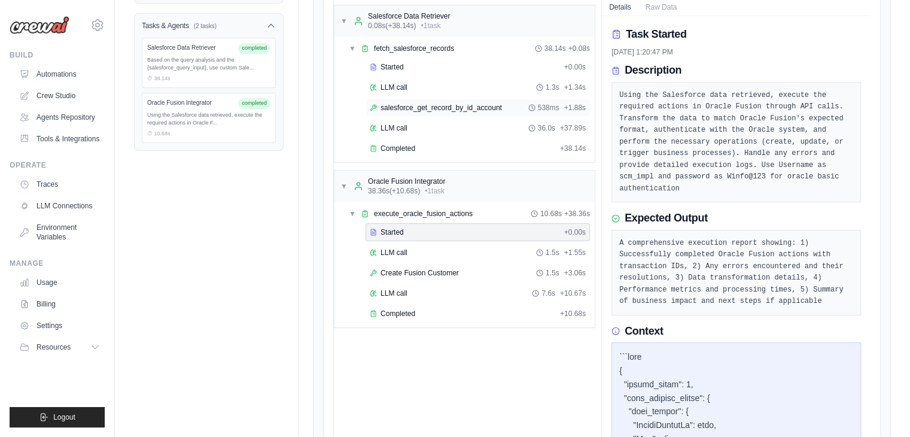
scroll to position [221, 0]
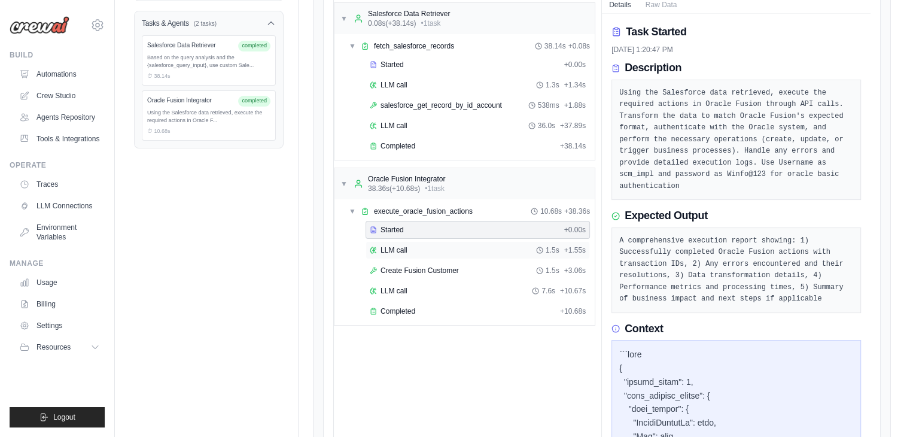
click at [403, 246] on span "LLM call" at bounding box center [394, 250] width 27 height 10
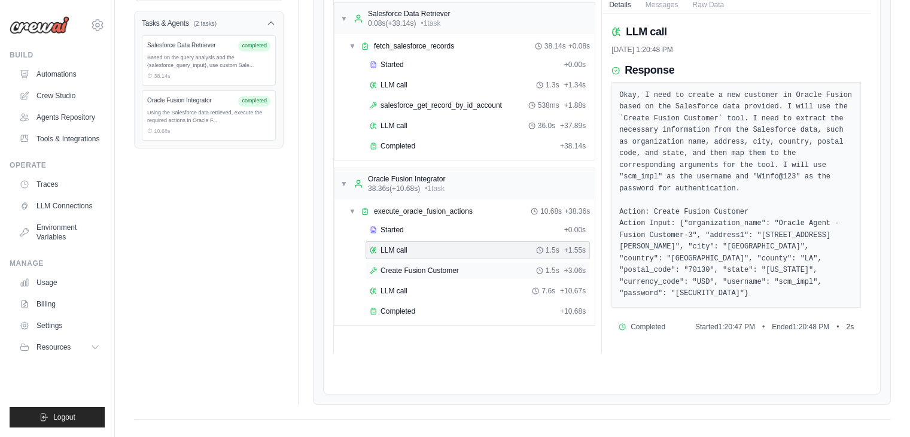
click at [450, 262] on div "Create Fusion Customer 1.5s + 3.06s" at bounding box center [478, 271] width 224 height 18
